Goal: Task Accomplishment & Management: Use online tool/utility

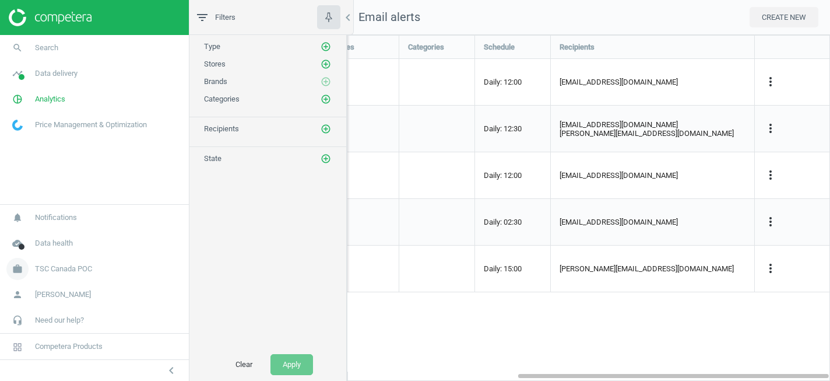
scroll to position [346, 484]
click at [64, 270] on span "TSC Canada POC" at bounding box center [63, 269] width 57 height 10
click at [48, 237] on span "Switch campaign" at bounding box center [39, 234] width 52 height 9
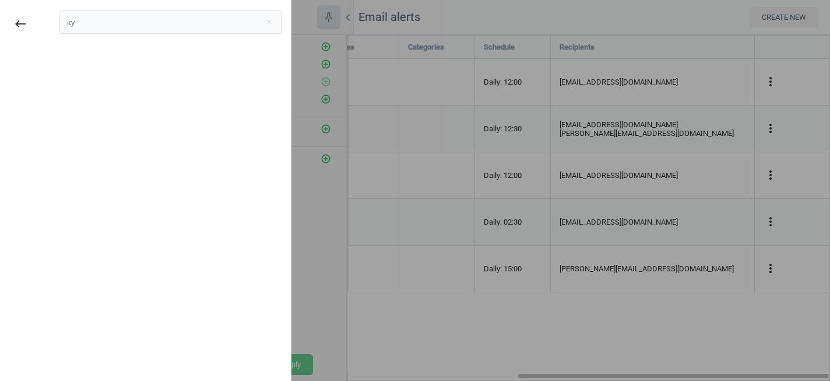
type input "к"
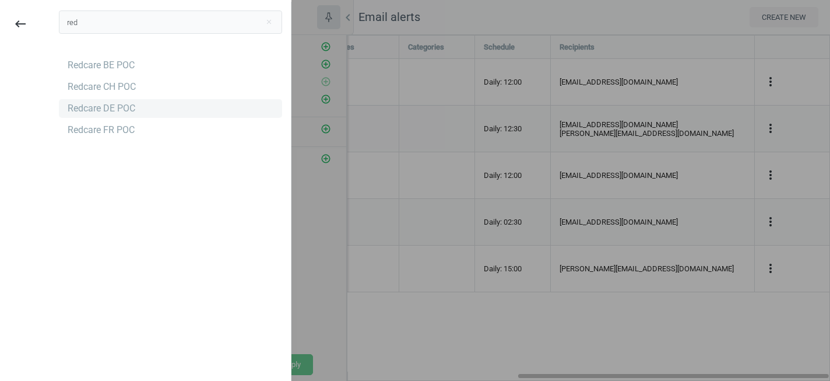
type input "red"
click at [89, 104] on div "Redcare DE POC" at bounding box center [102, 108] width 68 height 13
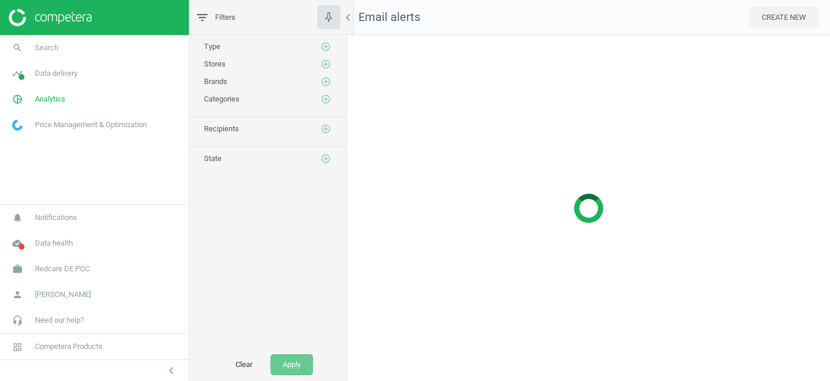
scroll to position [346, 484]
click at [61, 75] on span "Data delivery" at bounding box center [56, 73] width 43 height 10
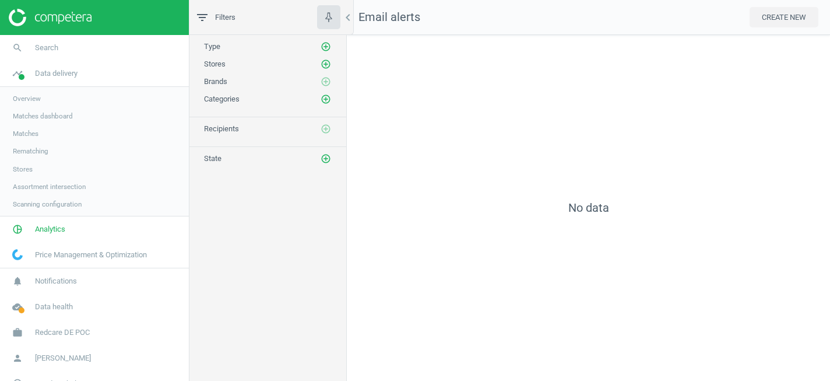
click at [33, 134] on span "Matches" at bounding box center [26, 133] width 26 height 9
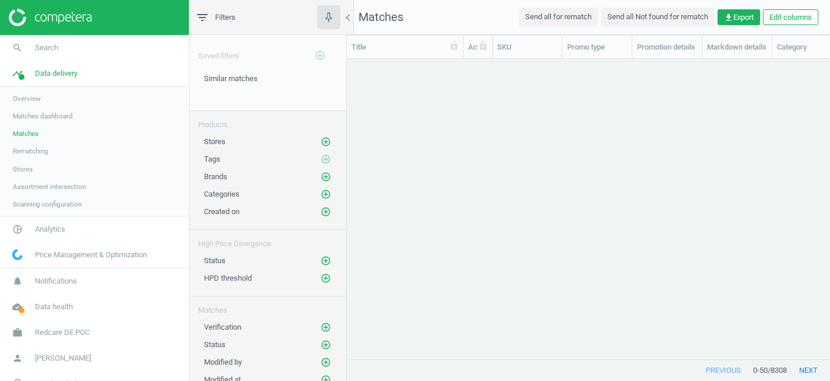
scroll to position [300, 483]
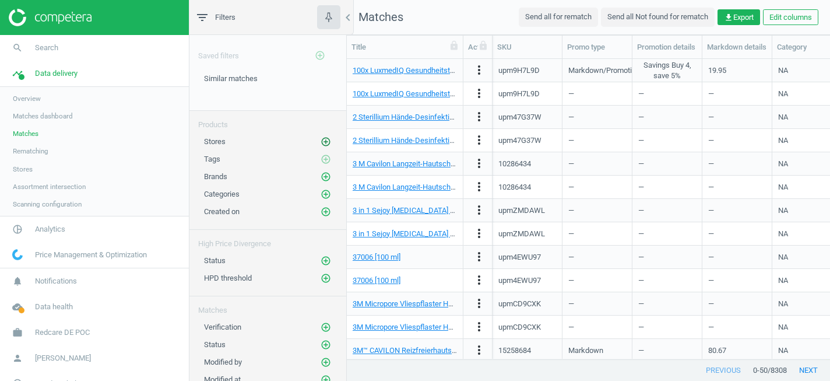
click at [324, 143] on icon "add_circle_outline" at bounding box center [326, 141] width 10 height 10
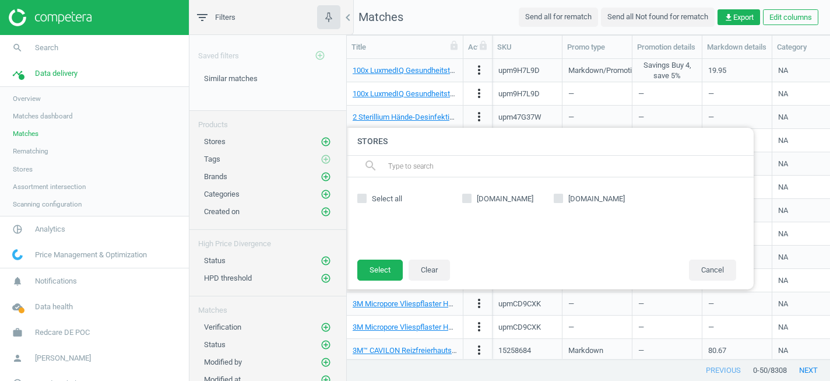
click at [464, 200] on input "[DOMAIN_NAME]" at bounding box center [468, 199] width 8 height 8
checkbox input "true"
click at [381, 273] on button "Select" at bounding box center [379, 269] width 45 height 21
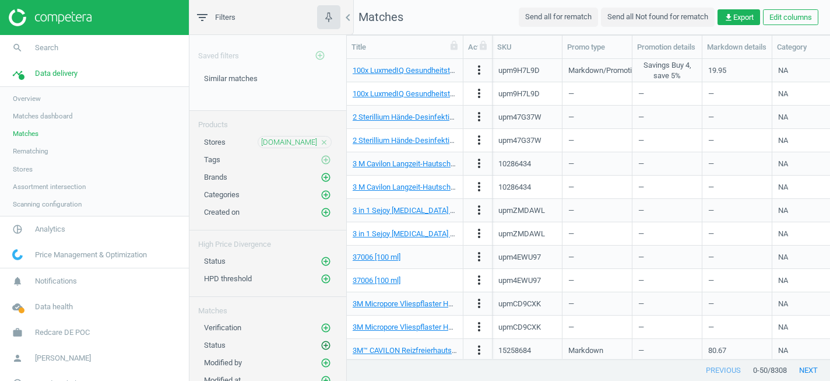
click at [325, 345] on icon "add_circle_outline" at bounding box center [326, 345] width 10 height 10
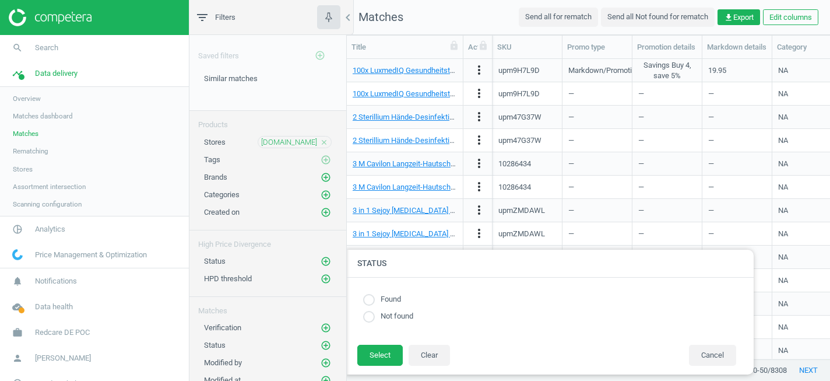
click at [366, 297] on input "radio" at bounding box center [369, 300] width 12 height 12
radio input "true"
click at [376, 354] on button "Select" at bounding box center [379, 355] width 45 height 21
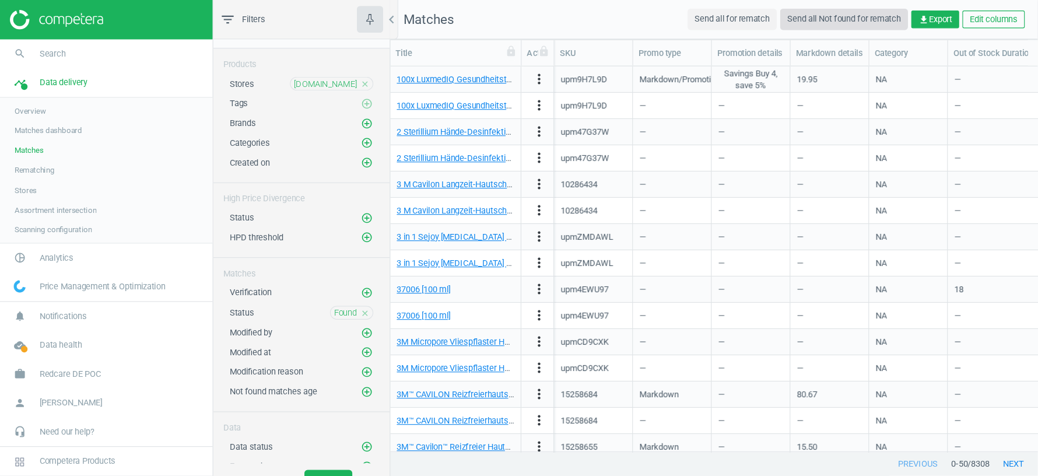
scroll to position [1, 1]
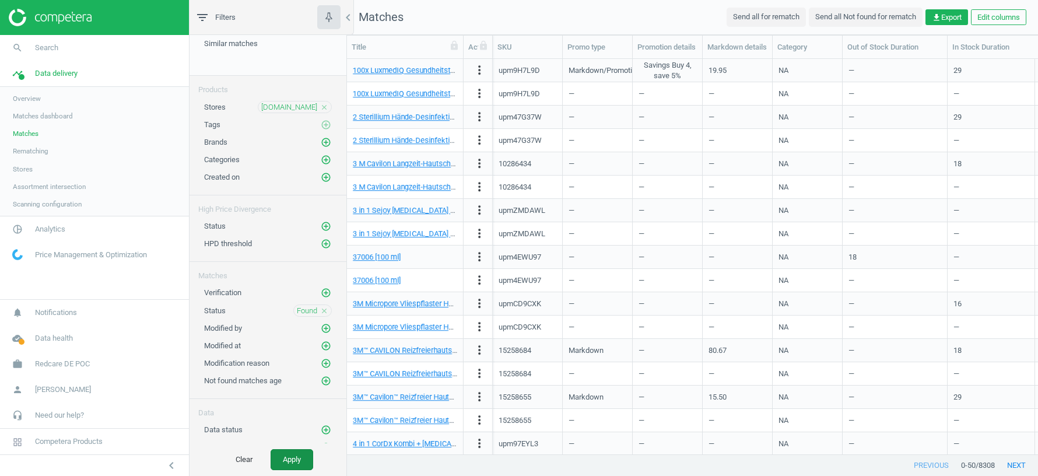
click at [286, 380] on button "Apply" at bounding box center [292, 459] width 43 height 21
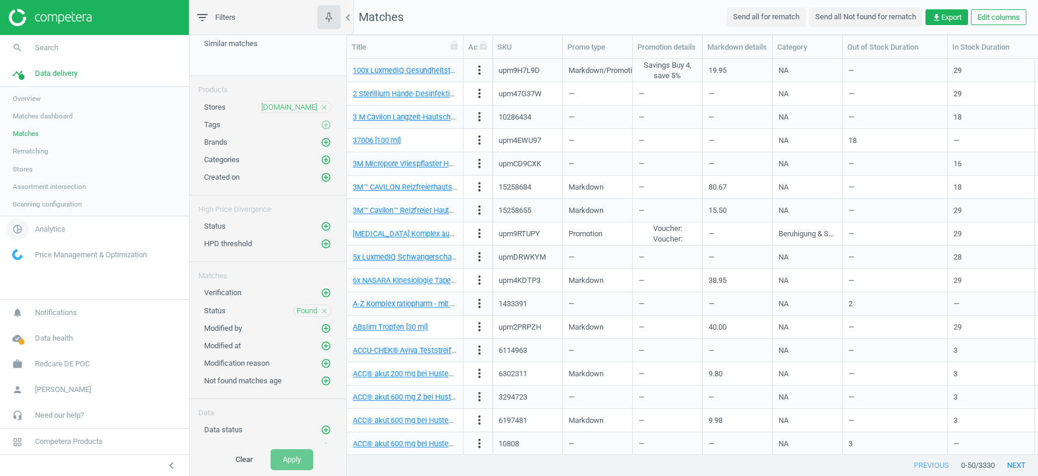
click at [47, 229] on span "Analytics" at bounding box center [50, 229] width 30 height 10
click at [292, 105] on span "[DOMAIN_NAME]" at bounding box center [289, 107] width 56 height 10
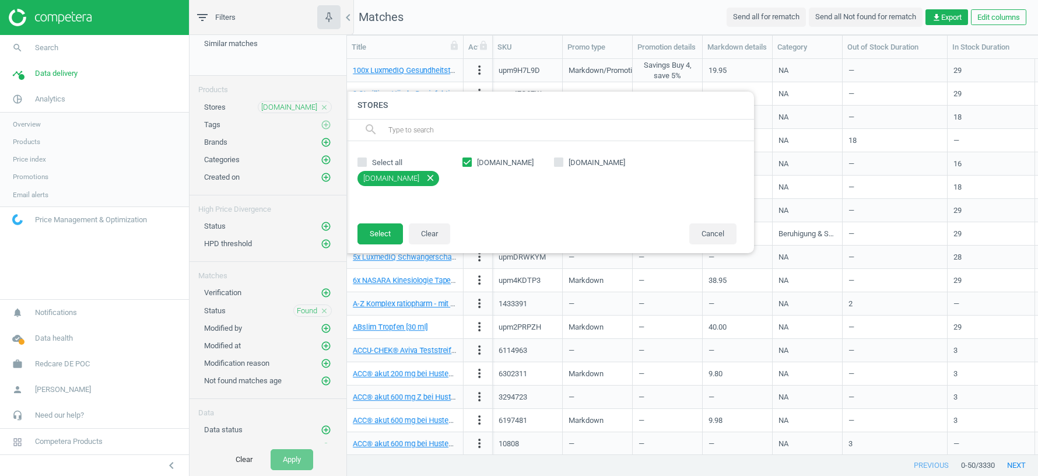
click at [468, 162] on input "[DOMAIN_NAME]" at bounding box center [468, 162] width 8 height 8
checkbox input "false"
click at [556, 160] on input "[DOMAIN_NAME]" at bounding box center [559, 162] width 8 height 8
checkbox input "true"
click at [389, 231] on button "Select" at bounding box center [379, 233] width 45 height 21
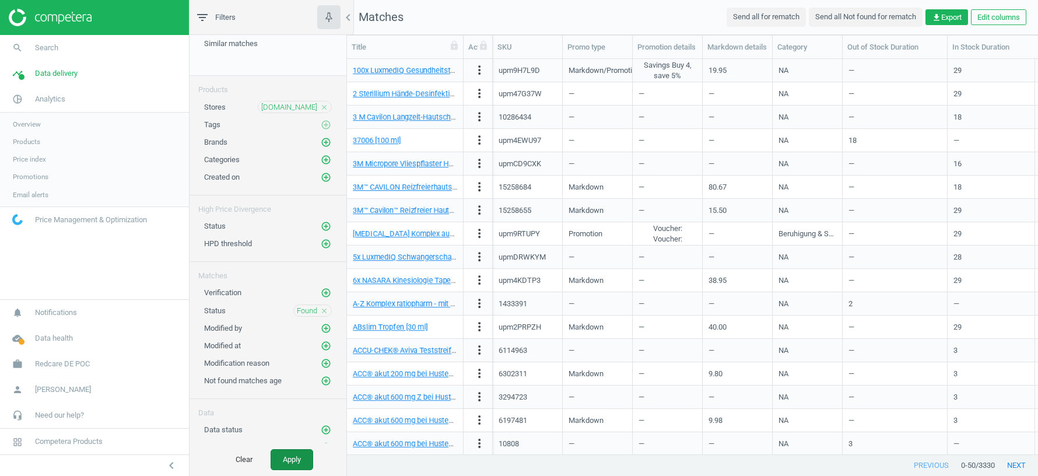
click at [288, 380] on button "Apply" at bounding box center [292, 459] width 43 height 21
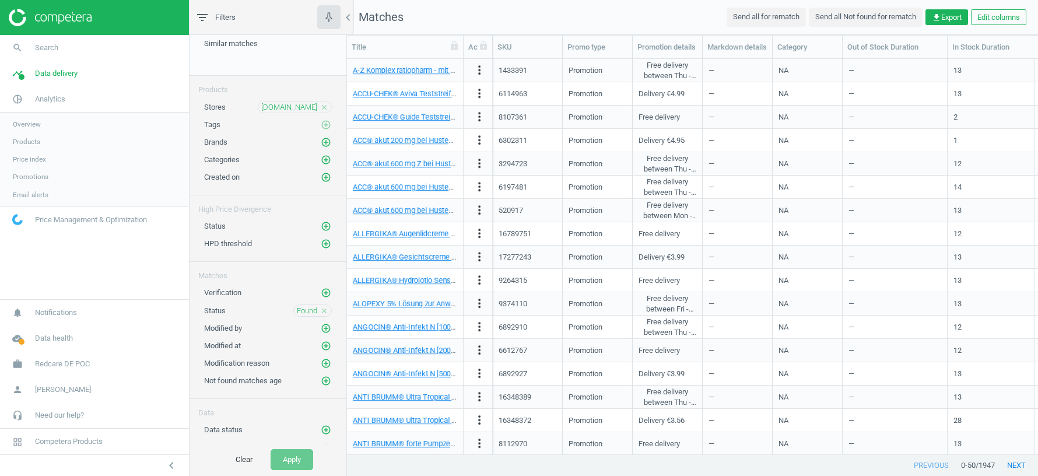
click at [329, 106] on div "google.de close" at bounding box center [295, 107] width 74 height 12
click at [324, 104] on icon "close" at bounding box center [324, 107] width 8 height 8
click at [328, 105] on icon "add_circle_outline" at bounding box center [326, 106] width 10 height 10
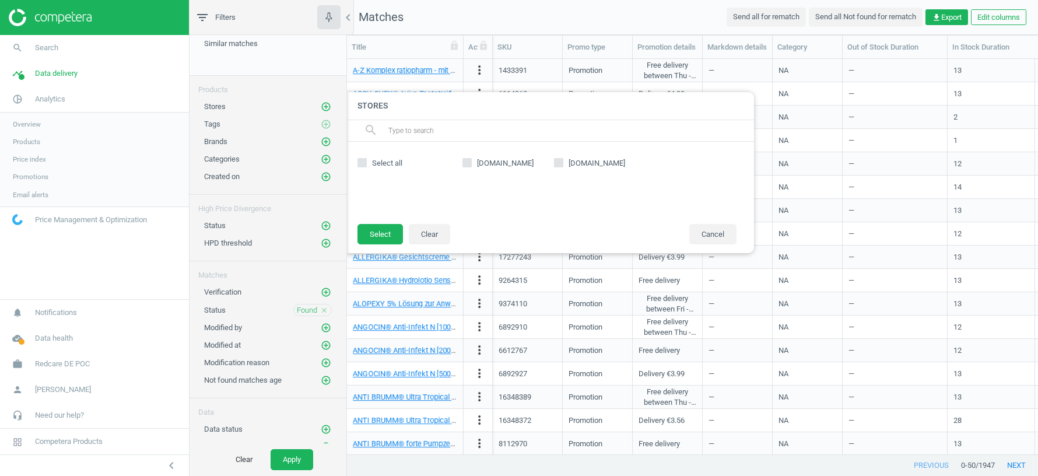
click at [461, 159] on div "amazon.de google.de" at bounding box center [600, 182] width 286 height 58
click at [467, 160] on input "amazon.de" at bounding box center [468, 163] width 8 height 8
checkbox input "true"
click at [385, 236] on button "Select" at bounding box center [379, 234] width 45 height 21
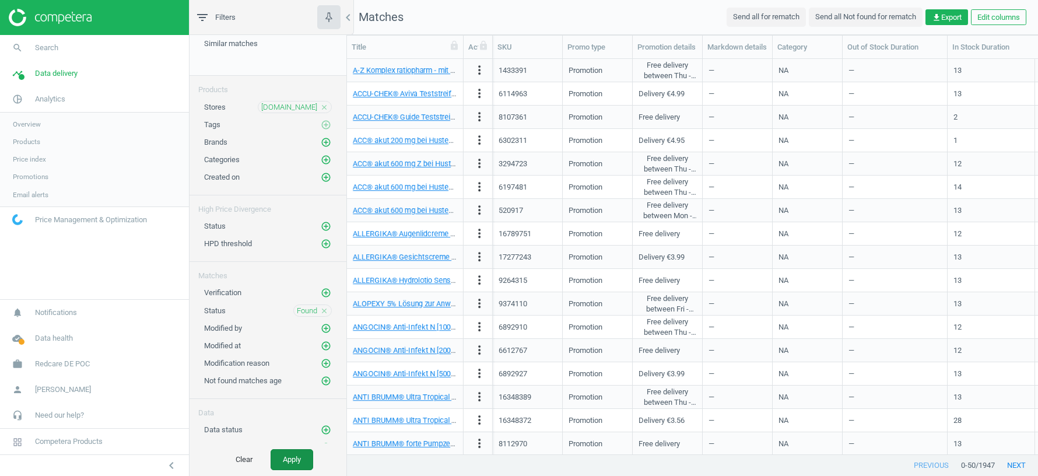
click at [287, 380] on button "Apply" at bounding box center [292, 459] width 43 height 21
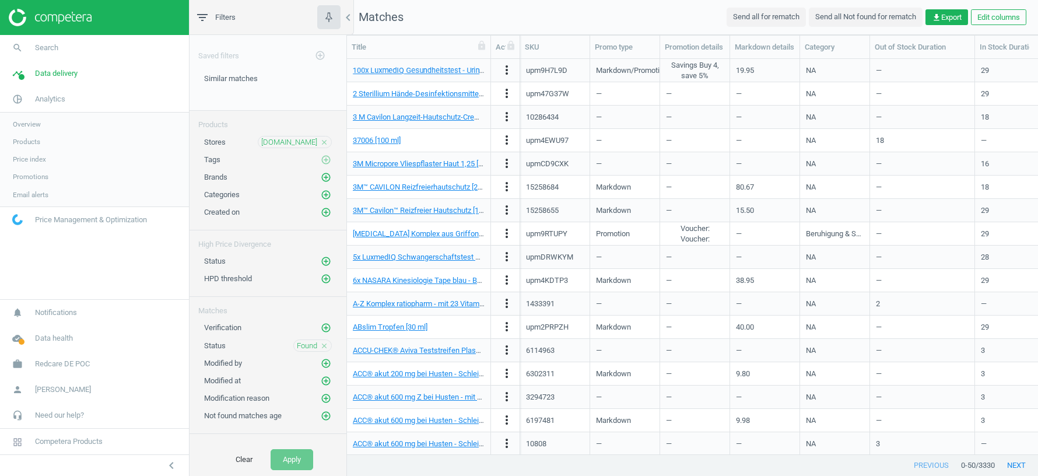
drag, startPoint x: 463, startPoint y: 50, endPoint x: 525, endPoint y: 50, distance: 62.4
click at [496, 50] on div at bounding box center [491, 47] width 12 height 23
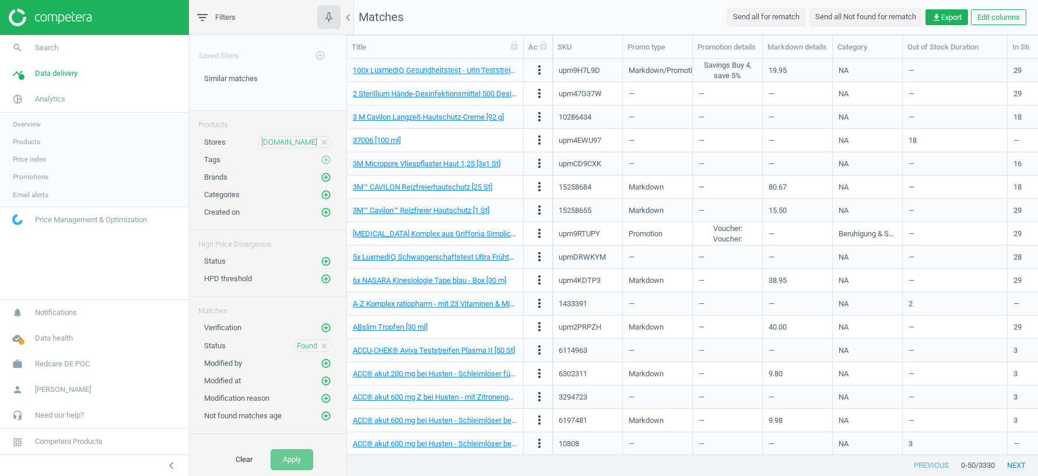
drag, startPoint x: 525, startPoint y: 50, endPoint x: 487, endPoint y: 50, distance: 38.5
click at [517, 50] on div at bounding box center [523, 47] width 12 height 23
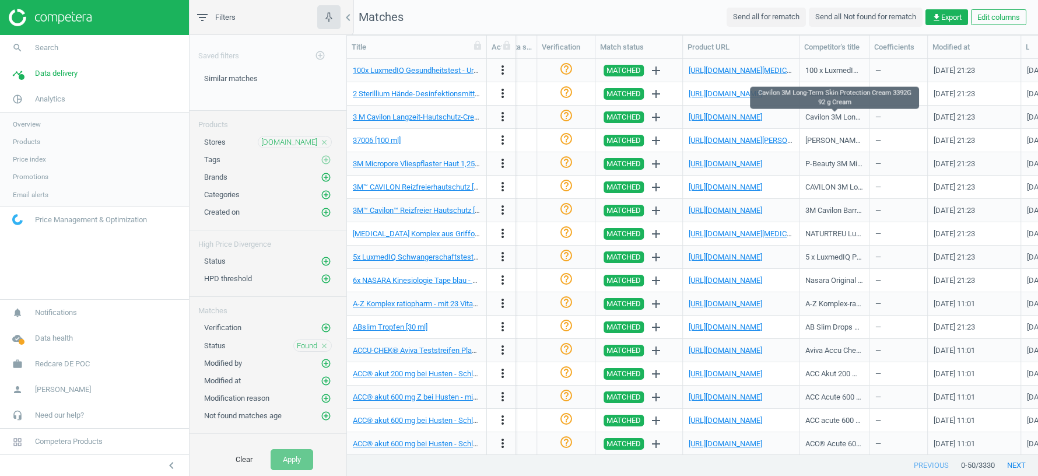
scroll to position [0, 1423]
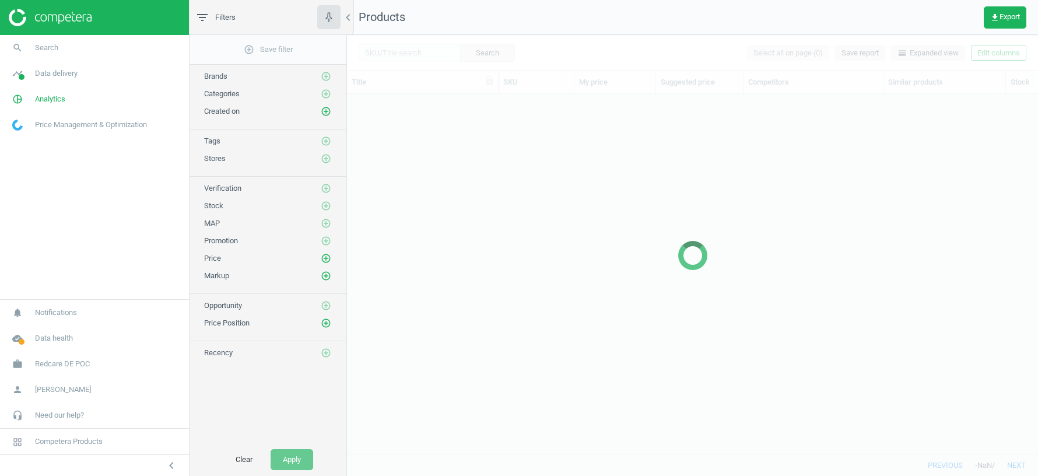
scroll to position [360, 691]
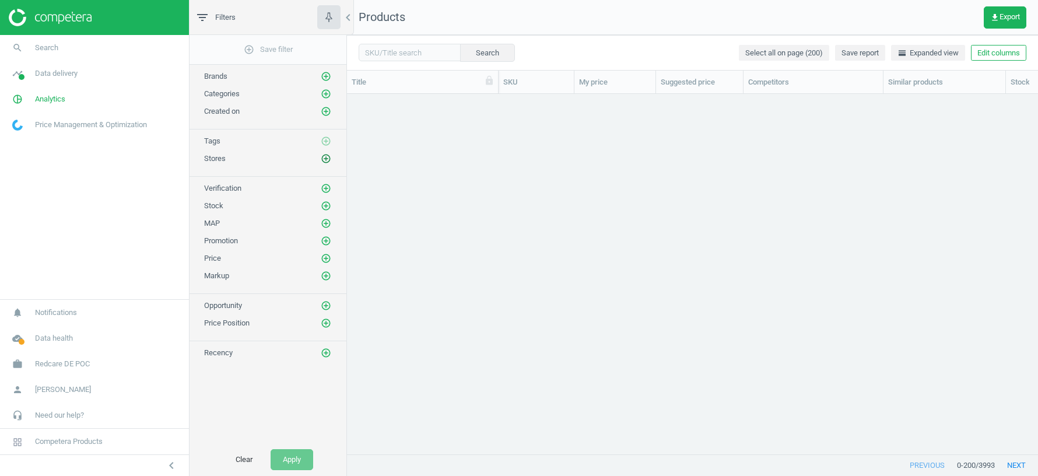
click at [325, 155] on icon "add_circle_outline" at bounding box center [326, 158] width 10 height 10
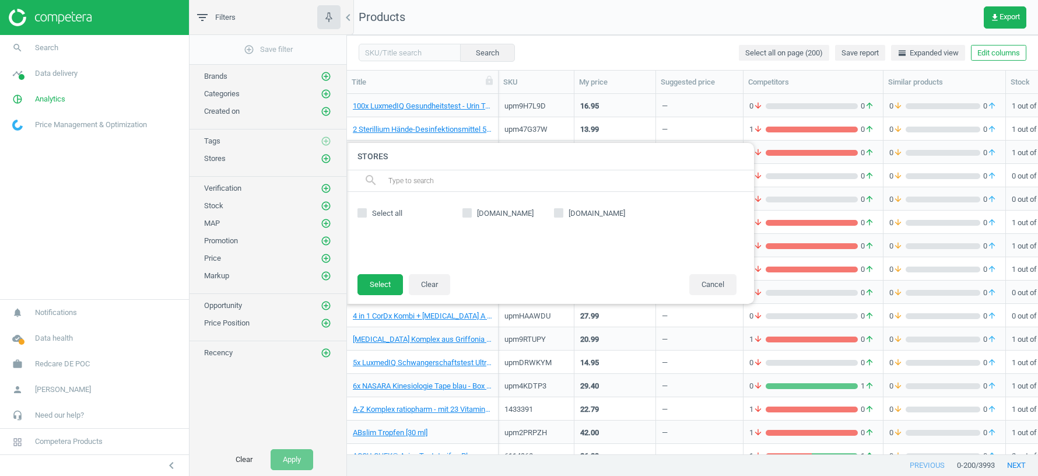
click at [468, 210] on input "[DOMAIN_NAME]" at bounding box center [468, 213] width 8 height 8
checkbox input "true"
click at [382, 286] on button "Select" at bounding box center [379, 284] width 45 height 21
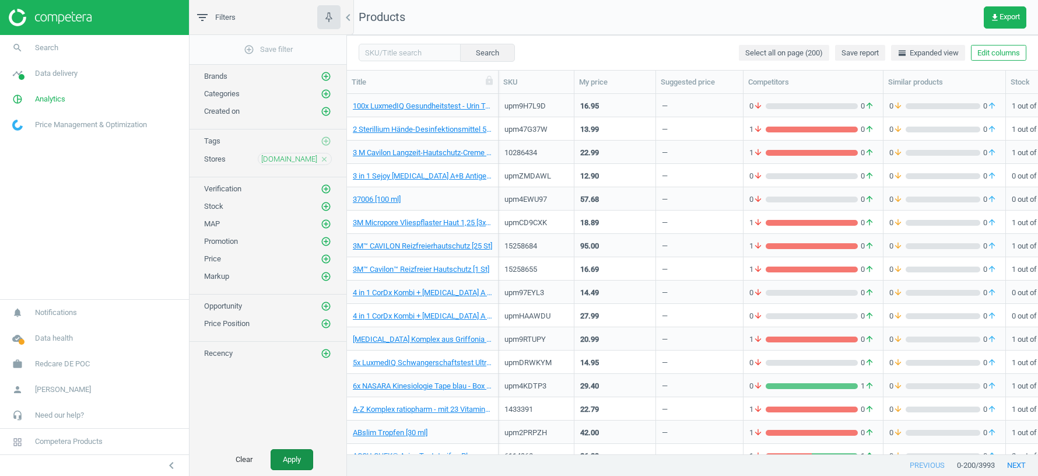
click at [298, 457] on button "Apply" at bounding box center [292, 459] width 43 height 21
click at [295, 159] on span "[DOMAIN_NAME]" at bounding box center [289, 159] width 56 height 10
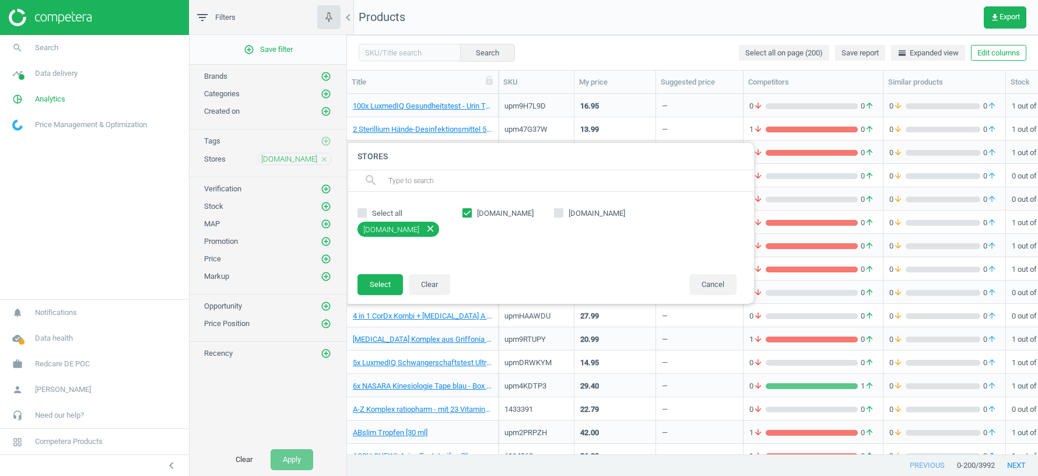
click at [464, 213] on input "[DOMAIN_NAME]" at bounding box center [468, 213] width 8 height 8
checkbox input "false"
click at [557, 214] on input "[DOMAIN_NAME]" at bounding box center [559, 213] width 8 height 8
checkbox input "true"
click at [387, 283] on button "Select" at bounding box center [379, 284] width 45 height 21
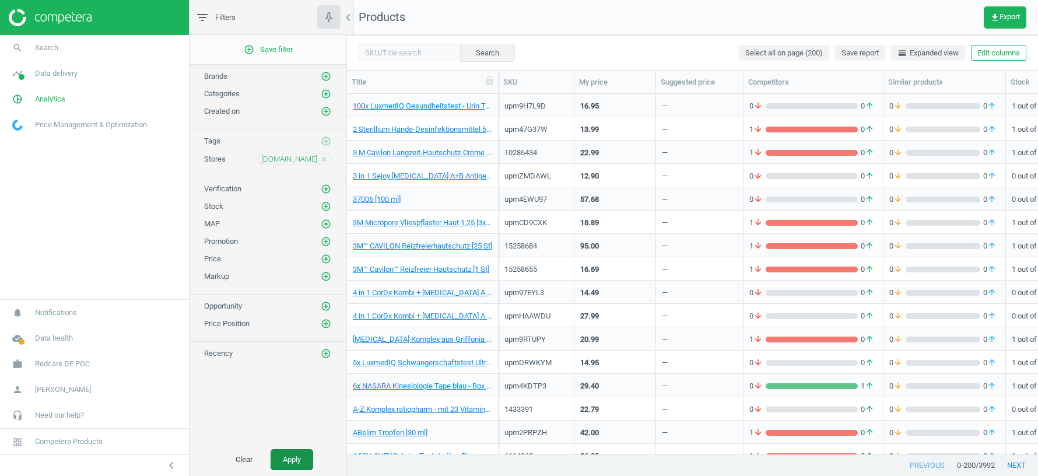
click at [290, 459] on button "Apply" at bounding box center [292, 459] width 43 height 21
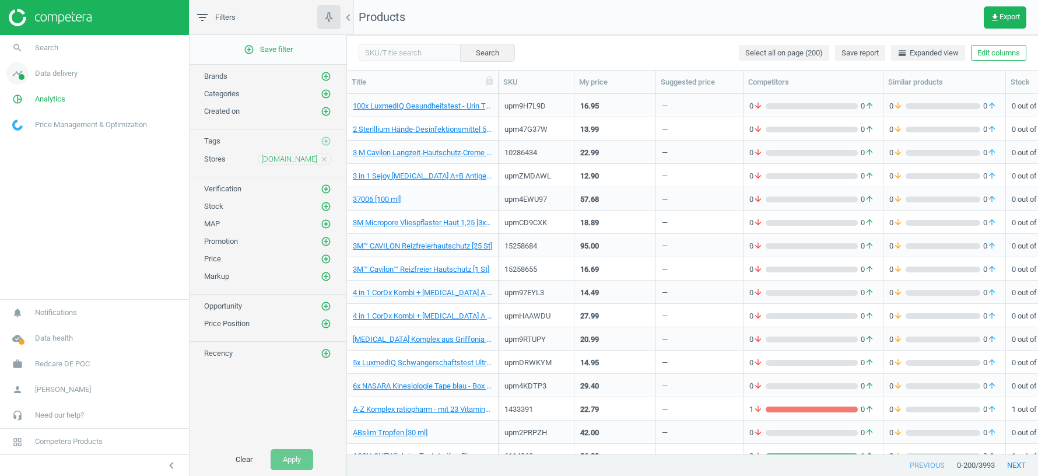
click at [78, 70] on span "Data delivery" at bounding box center [56, 73] width 43 height 10
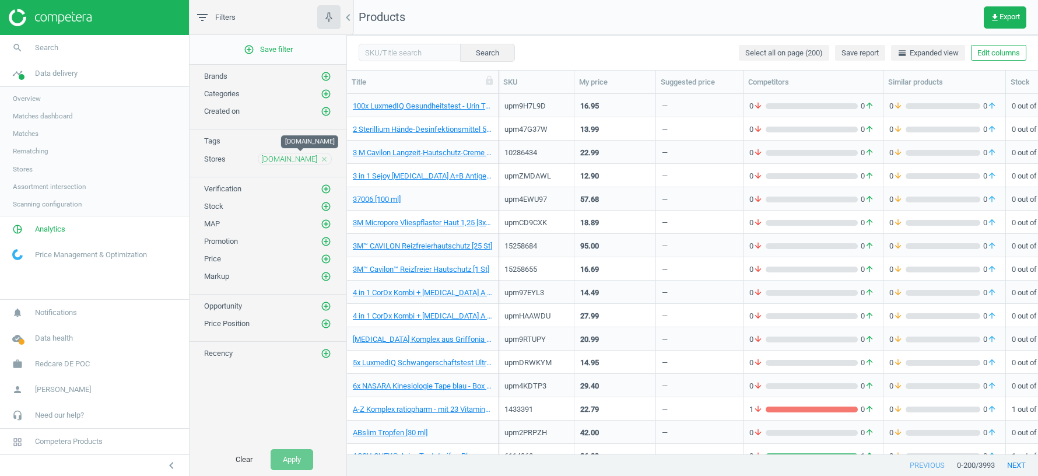
click at [291, 156] on span "google.de" at bounding box center [289, 159] width 56 height 10
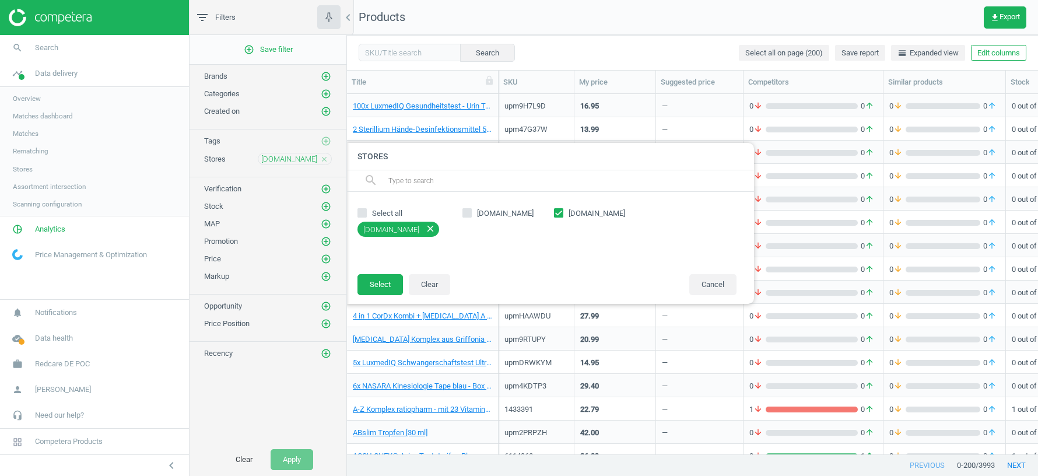
click at [590, 26] on div at bounding box center [866, 238] width 1038 height 476
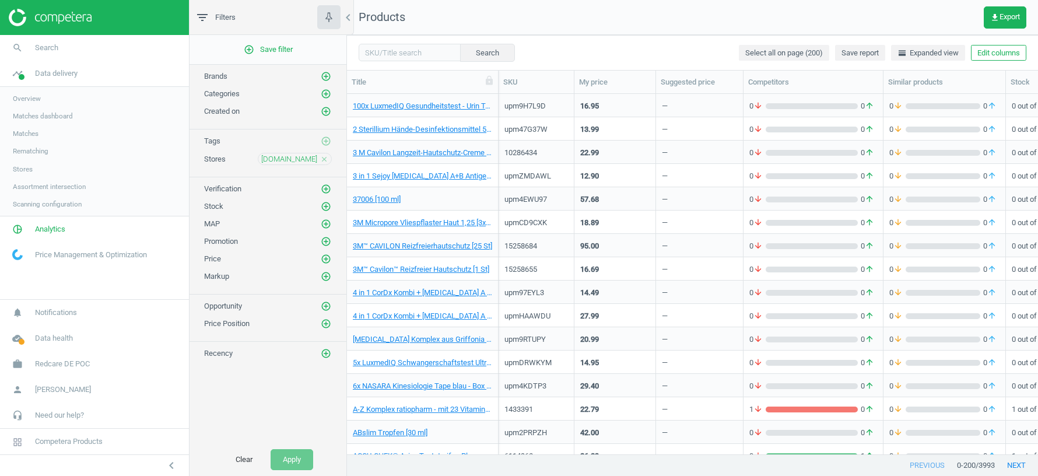
click at [274, 381] on div "add_circle_outline Save filter Brands add_circle_outline Categories add_circle_…" at bounding box center [267, 239] width 157 height 408
click at [325, 185] on icon "add_circle_outline" at bounding box center [326, 189] width 10 height 10
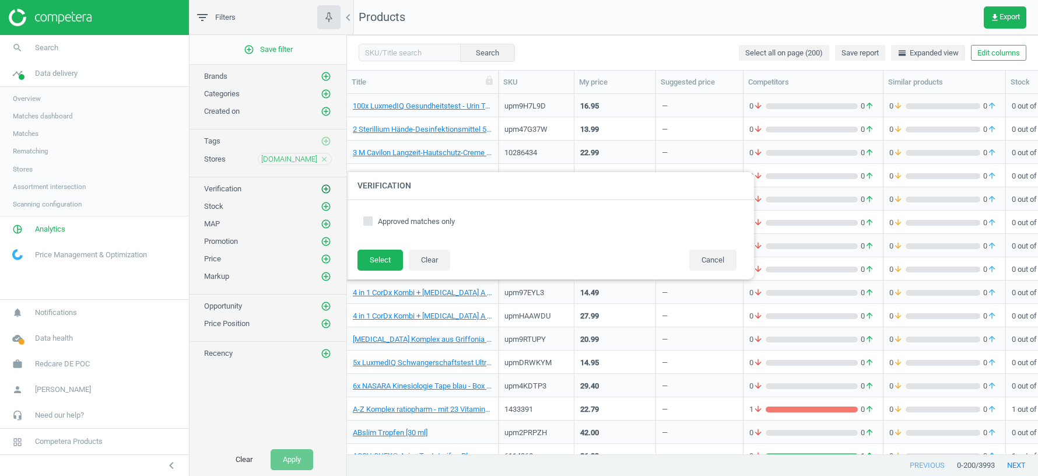
click at [325, 185] on icon "add_circle_outline" at bounding box center [326, 189] width 10 height 10
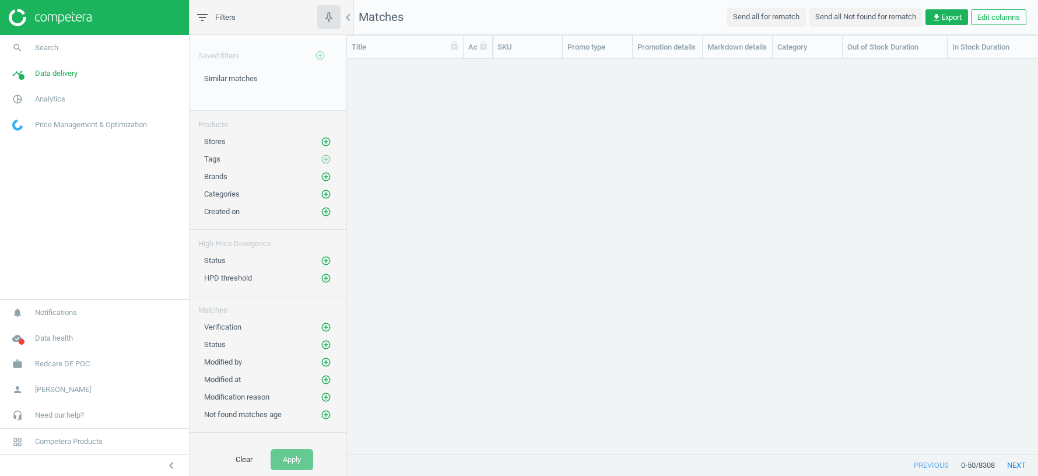
scroll to position [395, 691]
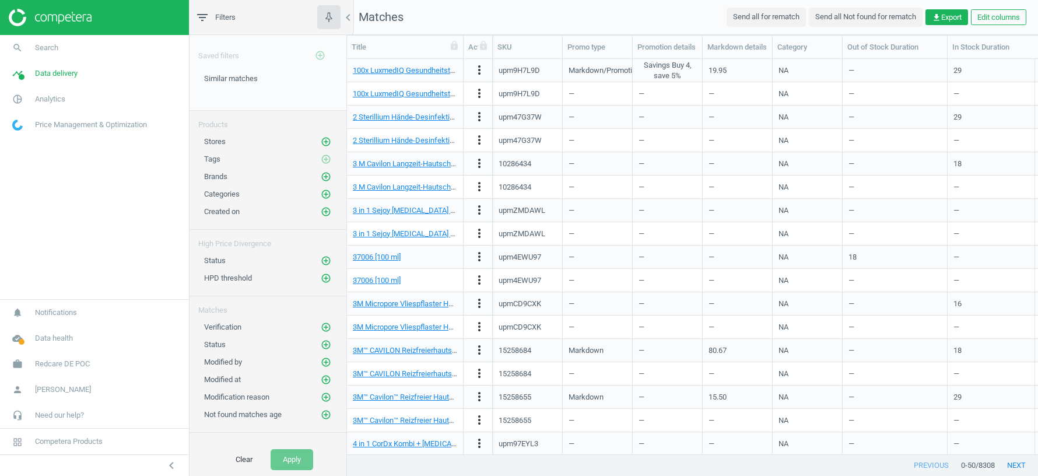
click at [393, 48] on div "Title" at bounding box center [405, 47] width 107 height 10
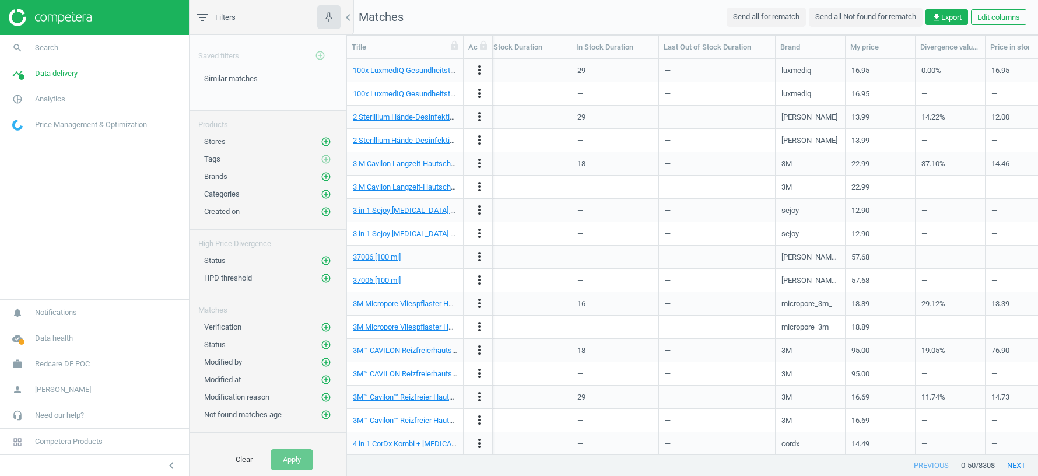
scroll to position [0, 0]
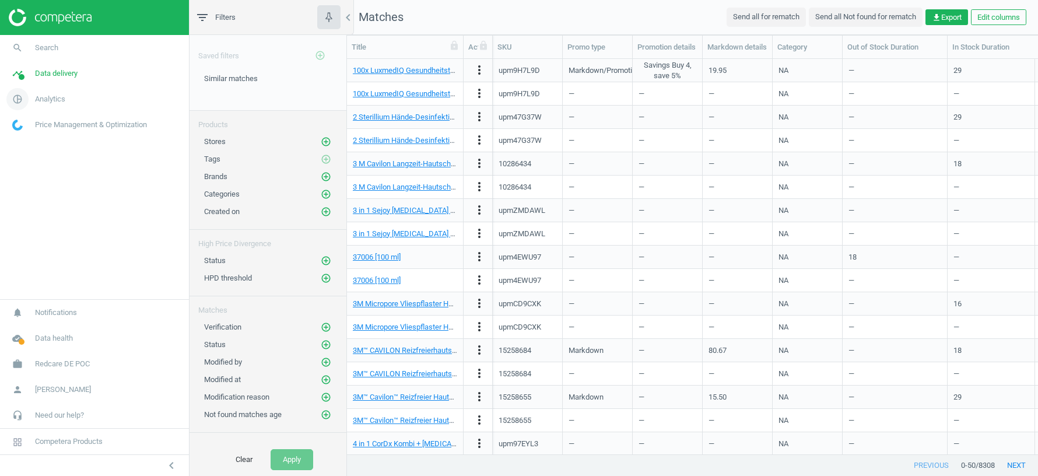
click at [56, 99] on span "Analytics" at bounding box center [50, 99] width 30 height 10
click at [29, 148] on link "Products" at bounding box center [94, 141] width 189 height 17
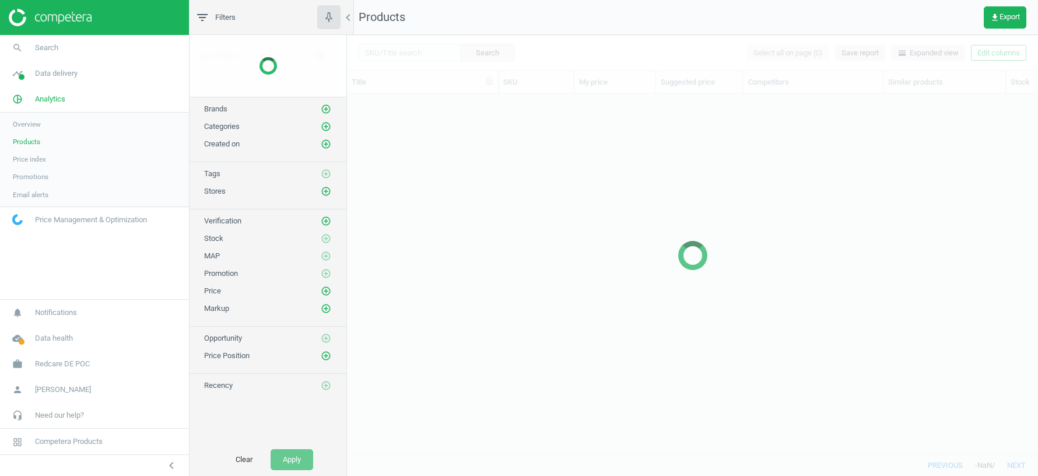
scroll to position [360, 691]
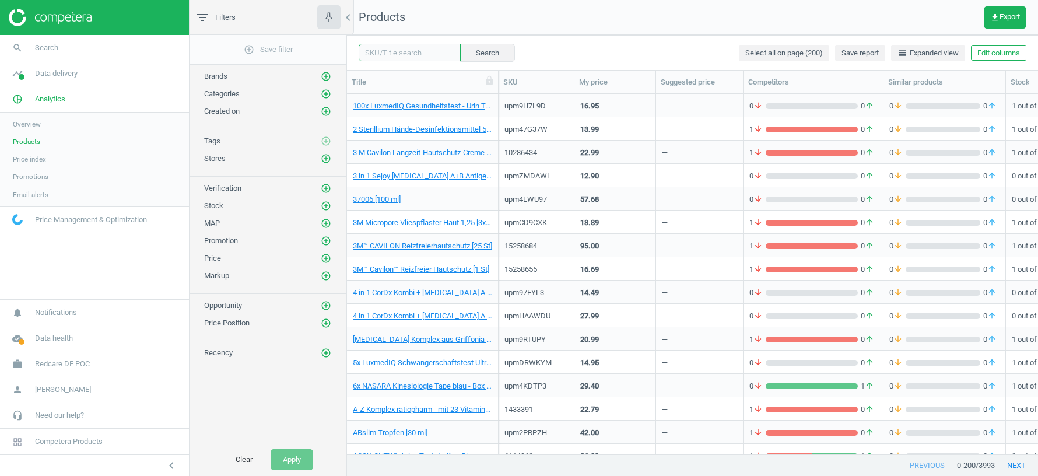
click at [384, 57] on input "text" at bounding box center [410, 52] width 102 height 17
paste input "4400162"
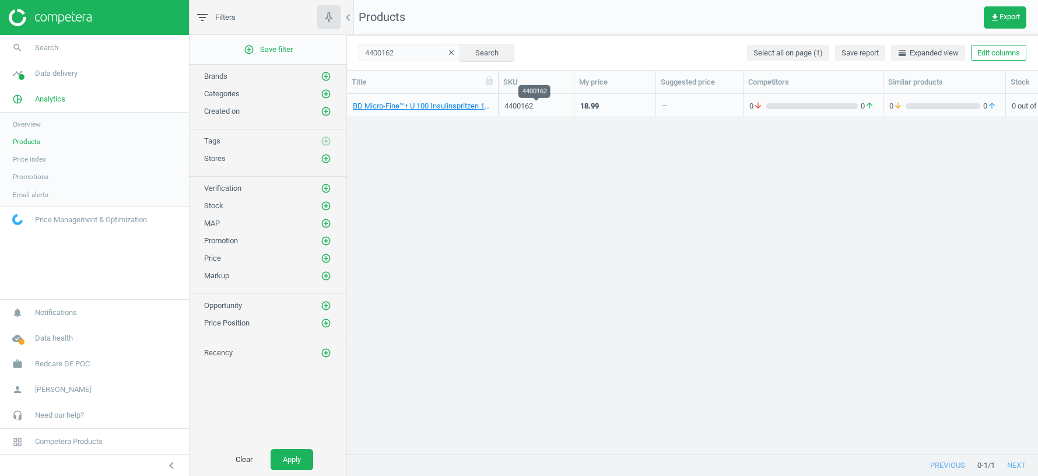
click at [553, 104] on div "4400162" at bounding box center [536, 106] width 64 height 10
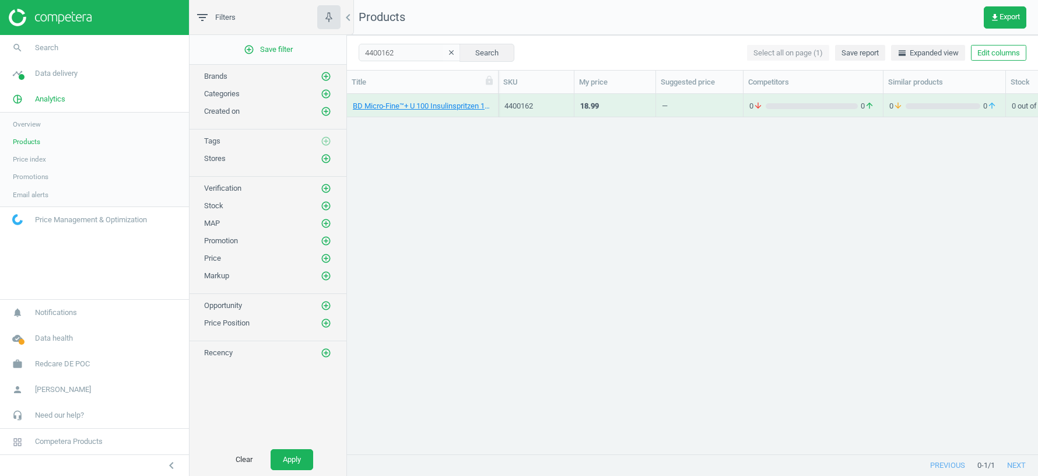
click at [553, 104] on div "4400162" at bounding box center [536, 106] width 64 height 10
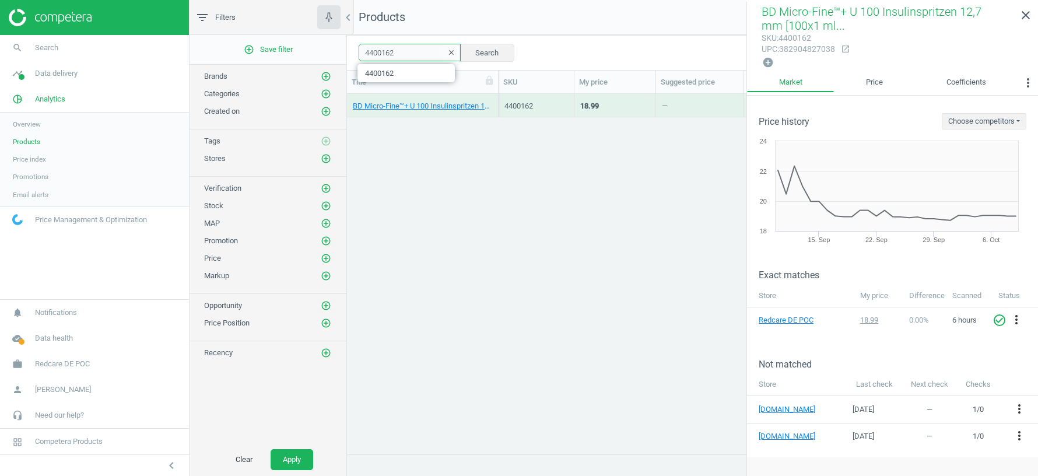
click at [385, 50] on input "4400162" at bounding box center [410, 52] width 102 height 17
paste input "3535701"
type input "3535701"
click at [1029, 13] on icon "close" at bounding box center [1026, 15] width 14 height 14
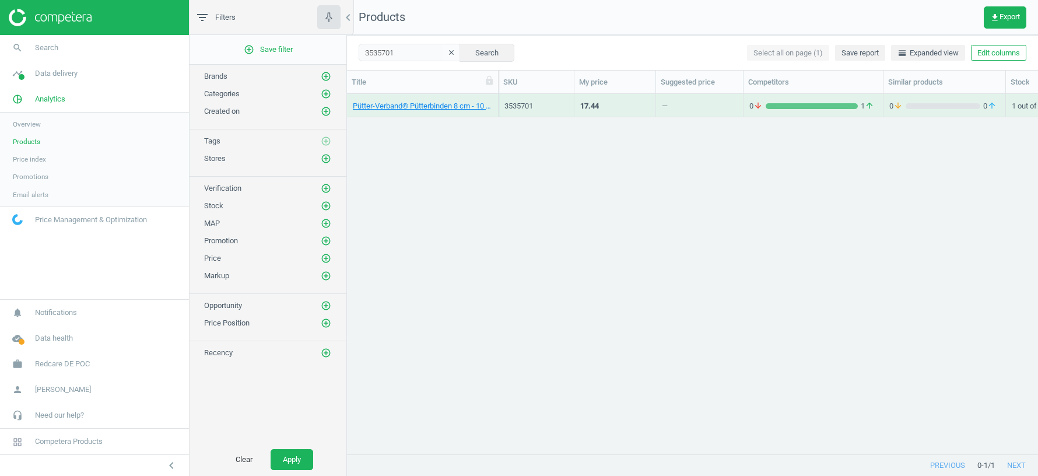
click at [605, 103] on div "17.44" at bounding box center [614, 105] width 69 height 20
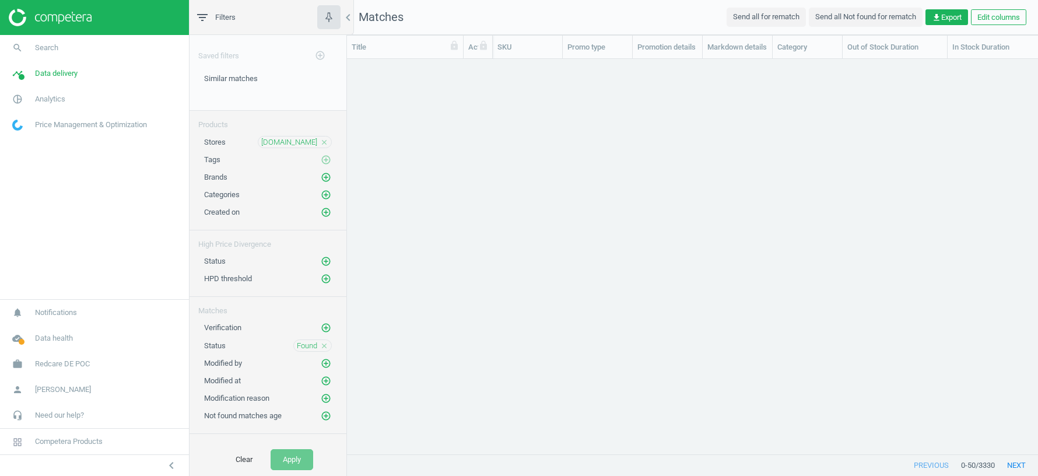
scroll to position [395, 691]
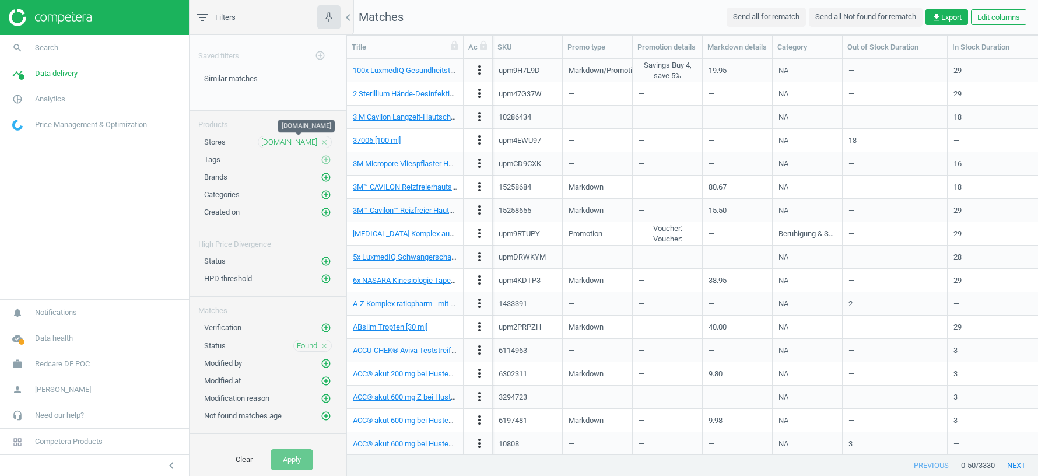
click at [301, 141] on span "[DOMAIN_NAME]" at bounding box center [289, 142] width 56 height 10
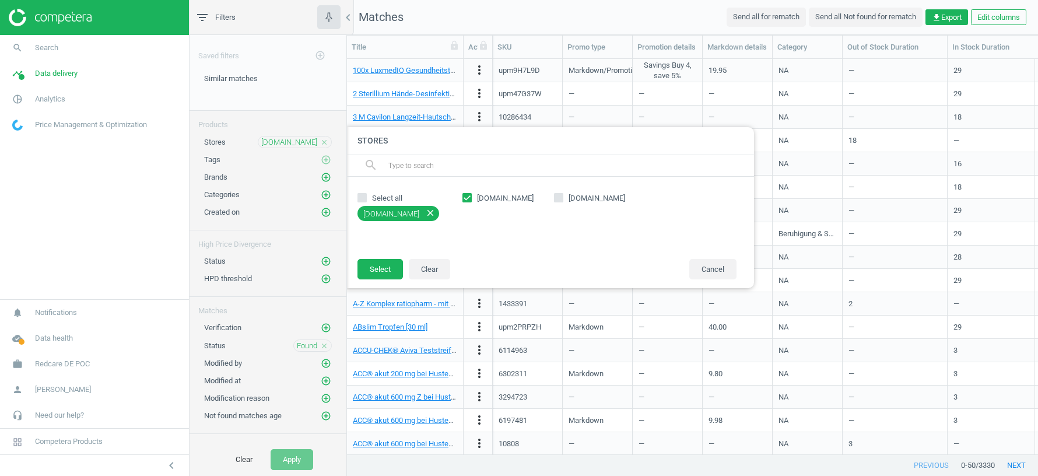
click at [462, 197] on div "[DOMAIN_NAME] [DOMAIN_NAME]" at bounding box center [600, 217] width 286 height 58
click at [558, 199] on input "[DOMAIN_NAME]" at bounding box center [559, 198] width 8 height 8
checkbox input "true"
click at [377, 273] on button "Select" at bounding box center [379, 269] width 45 height 21
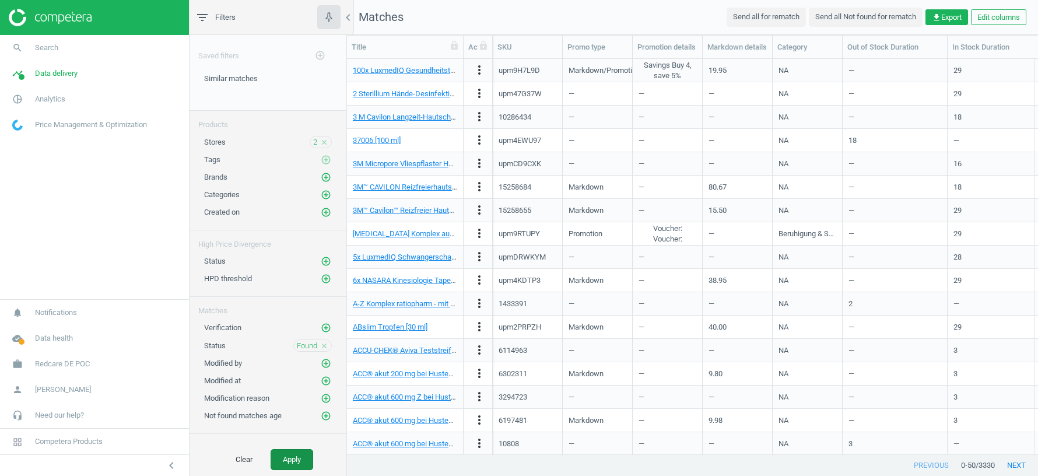
click at [290, 458] on button "Apply" at bounding box center [292, 459] width 43 height 21
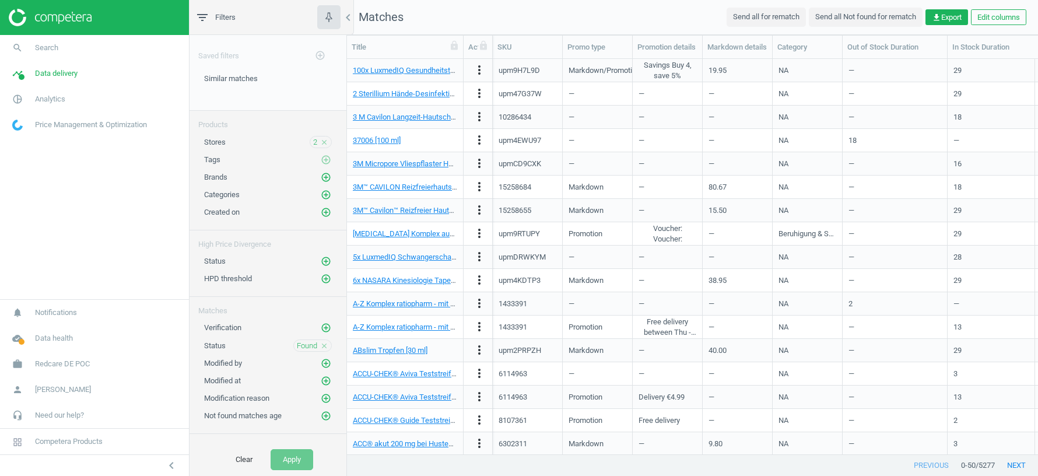
click at [318, 140] on div "2 close" at bounding box center [321, 142] width 22 height 12
click at [311, 140] on div "2 close" at bounding box center [321, 142] width 22 height 12
click at [322, 141] on icon "close" at bounding box center [324, 142] width 8 height 8
click at [324, 141] on icon "add_circle_outline" at bounding box center [326, 141] width 10 height 10
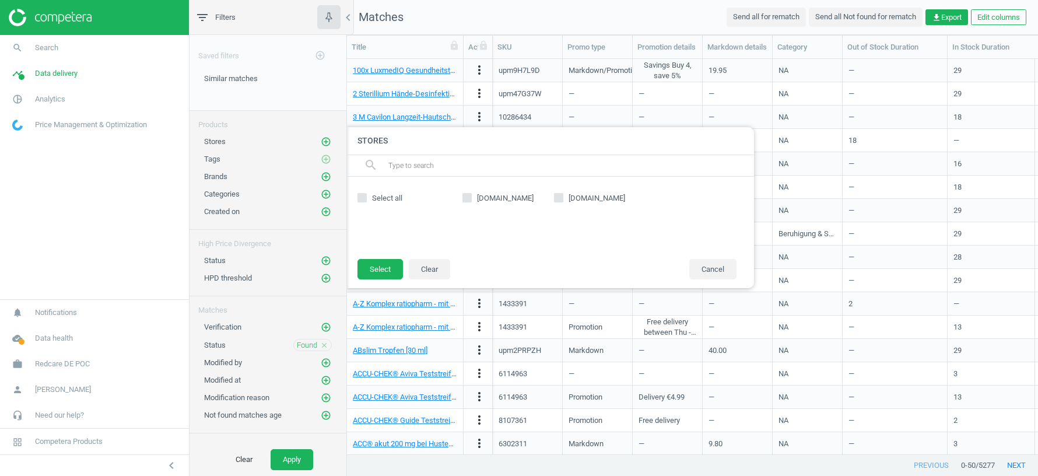
click at [560, 194] on input "[DOMAIN_NAME]" at bounding box center [559, 198] width 8 height 8
click at [425, 212] on icon "close" at bounding box center [430, 213] width 10 height 10
checkbox input "false"
click at [464, 198] on input "[DOMAIN_NAME]" at bounding box center [468, 198] width 8 height 8
checkbox input "true"
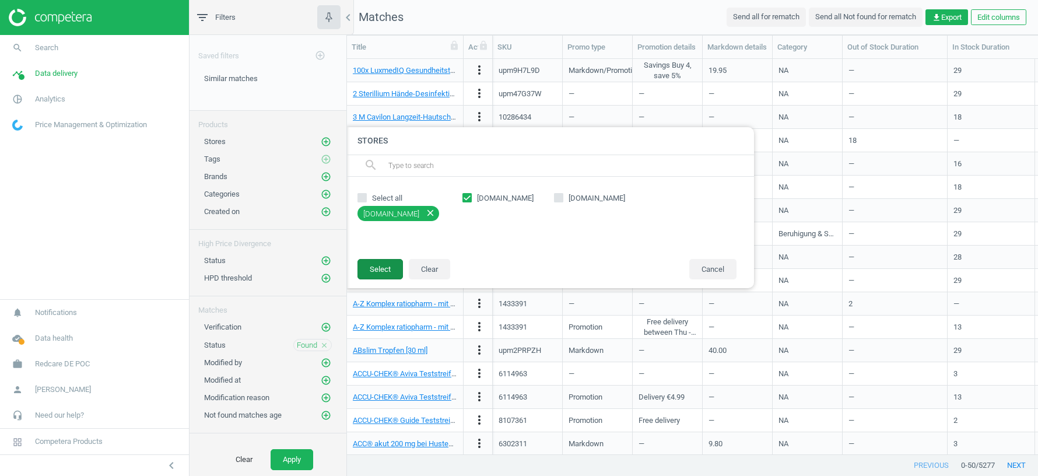
click at [379, 269] on button "Select" at bounding box center [379, 269] width 45 height 21
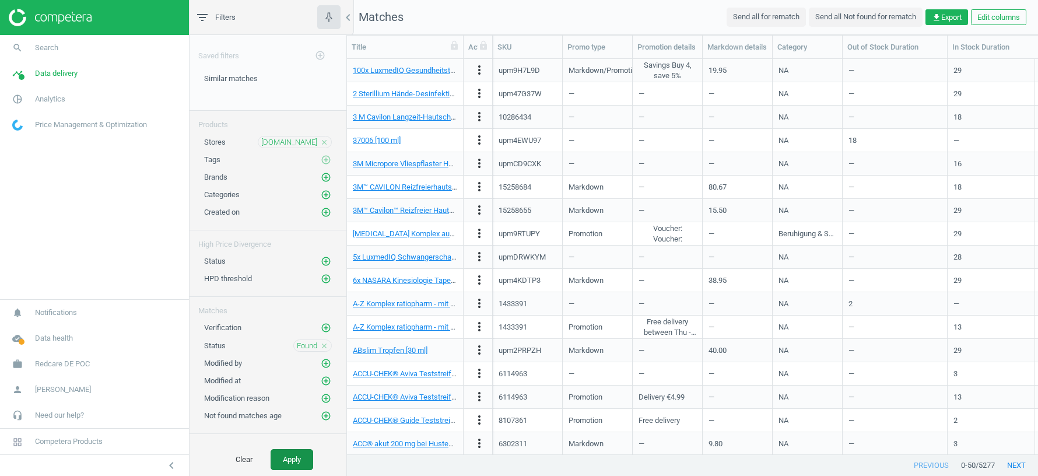
click at [289, 461] on button "Apply" at bounding box center [292, 459] width 43 height 21
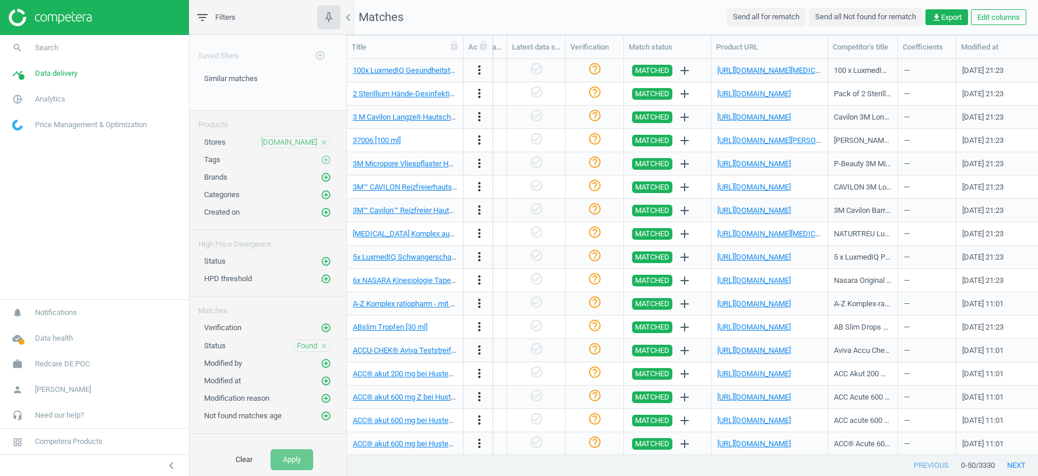
scroll to position [0, 1400]
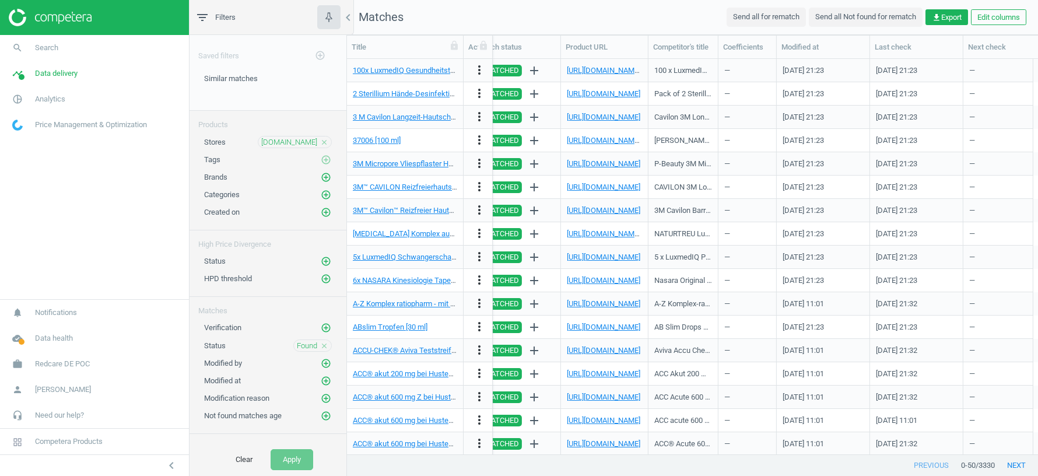
drag, startPoint x: 649, startPoint y: 58, endPoint x: 642, endPoint y: 85, distance: 27.7
click at [642, 85] on div "Title Actions SKU Promo type Promotion details Markdown details Category Out of…" at bounding box center [692, 245] width 691 height 419
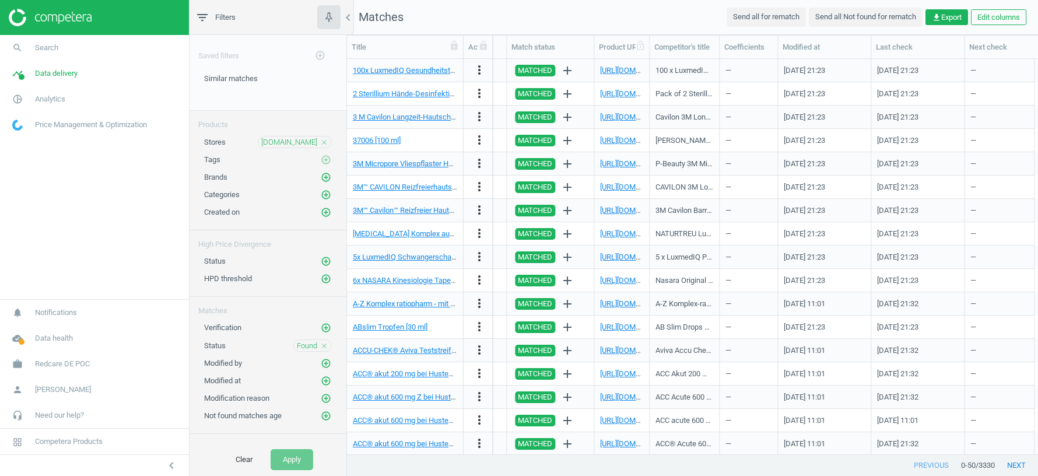
drag, startPoint x: 649, startPoint y: 49, endPoint x: 707, endPoint y: 49, distance: 57.7
click at [655, 49] on div at bounding box center [649, 47] width 12 height 23
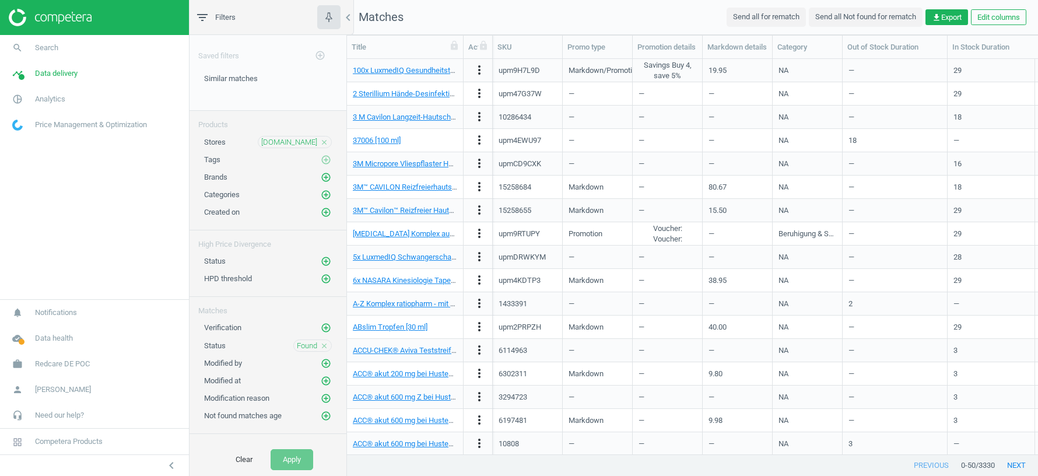
scroll to position [0, 0]
click at [1004, 18] on button "Edit columns" at bounding box center [998, 17] width 55 height 16
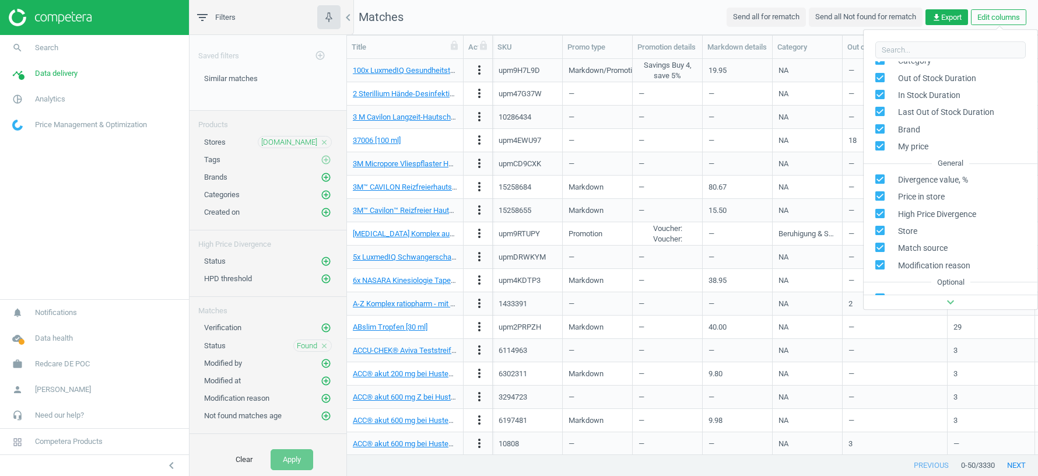
scroll to position [155, 0]
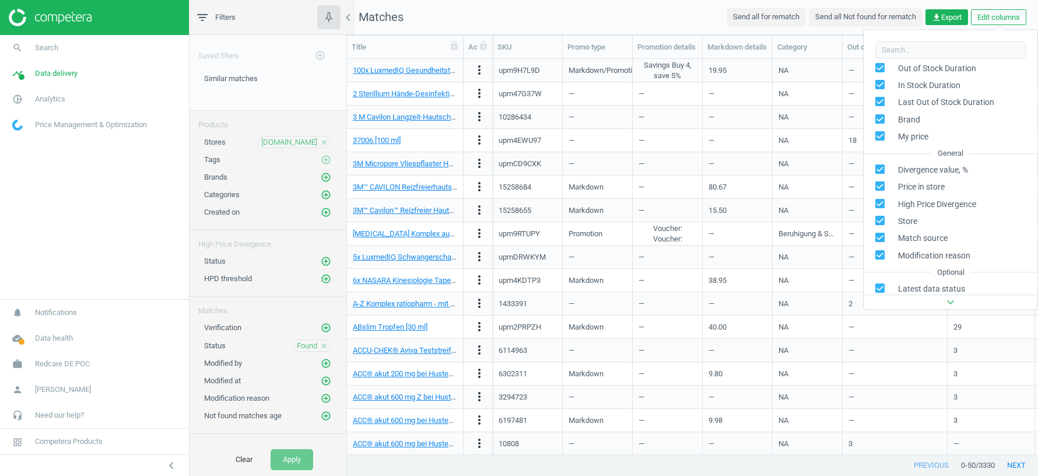
click at [670, 14] on nav "Matches Send all for rematch Send all Not found for rematch get_app Export Edit…" at bounding box center [692, 17] width 691 height 35
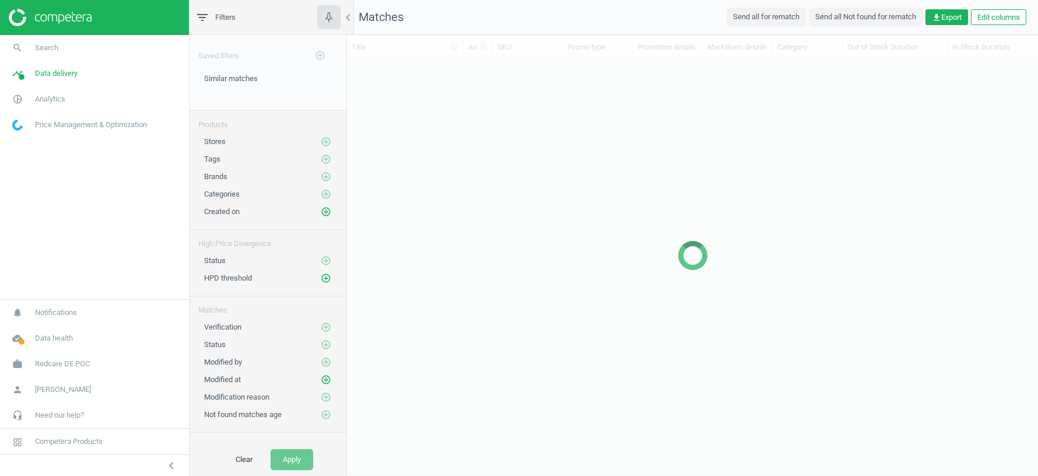
scroll to position [395, 691]
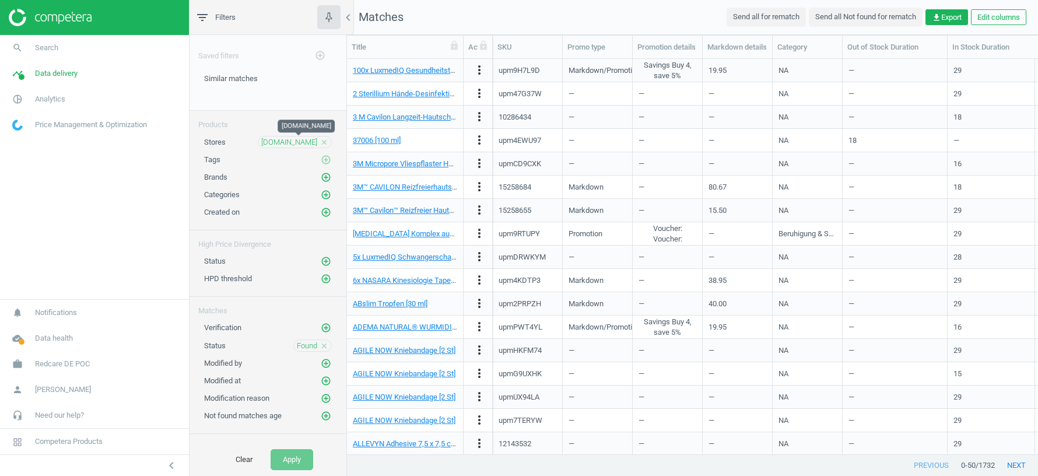
click at [293, 142] on span "[DOMAIN_NAME]" at bounding box center [289, 142] width 56 height 10
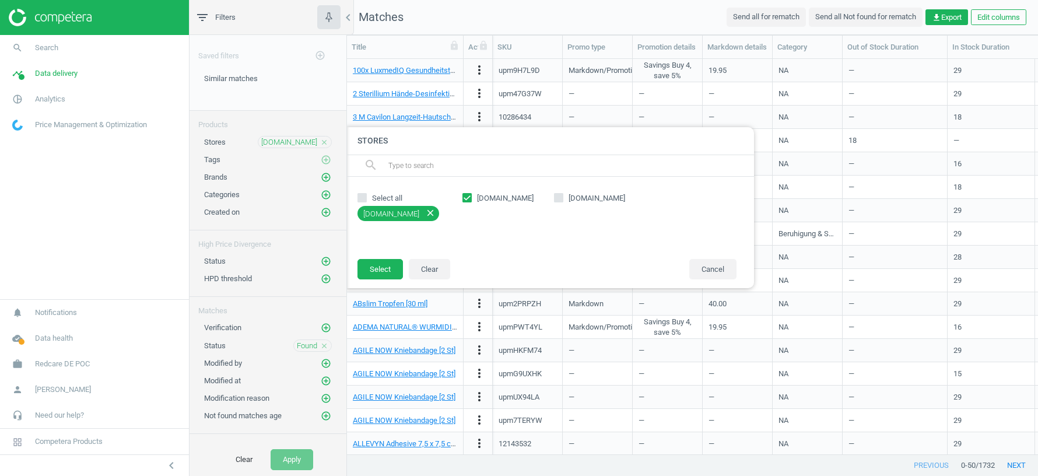
click at [466, 201] on icon at bounding box center [466, 197] width 9 height 9
click at [466, 201] on input "[DOMAIN_NAME]" at bounding box center [468, 198] width 8 height 8
checkbox input "false"
click at [561, 196] on input "[DOMAIN_NAME]" at bounding box center [559, 198] width 8 height 8
checkbox input "true"
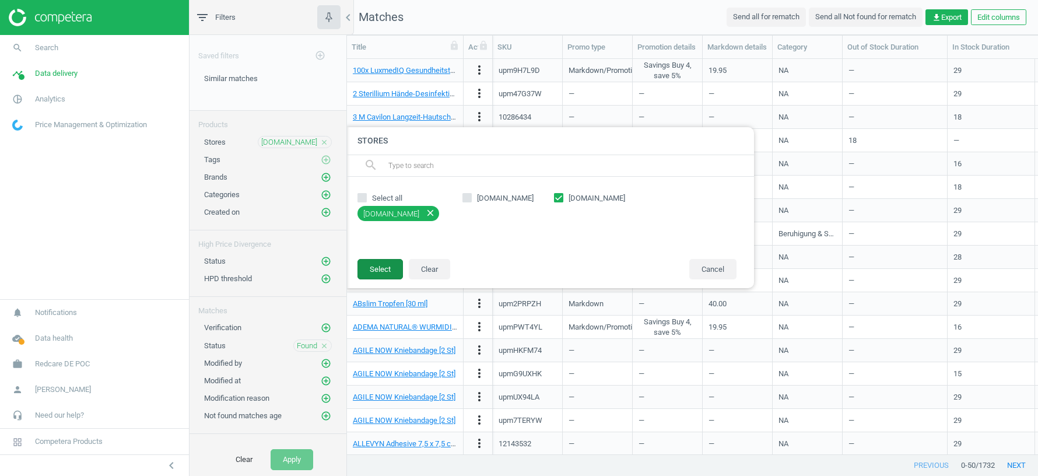
click at [389, 264] on button "Select" at bounding box center [379, 269] width 45 height 21
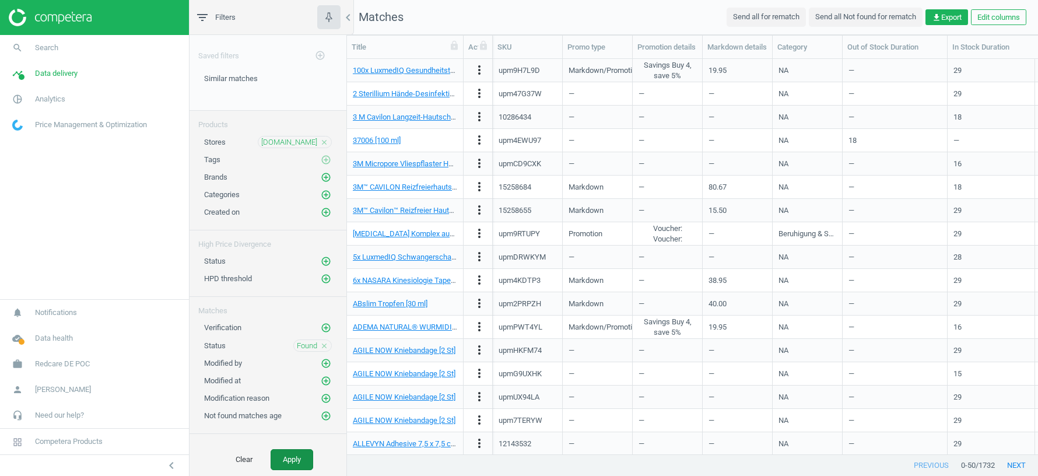
click at [286, 463] on button "Apply" at bounding box center [292, 459] width 43 height 21
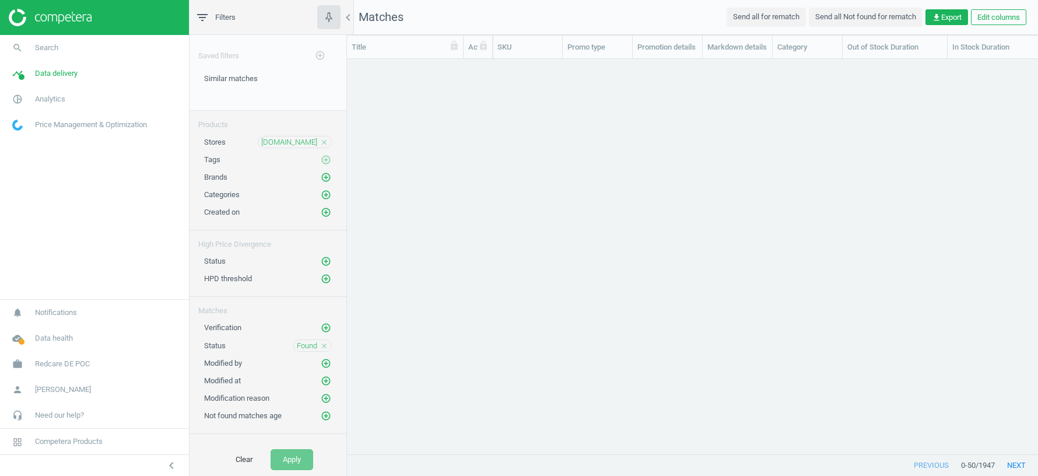
scroll to position [395, 691]
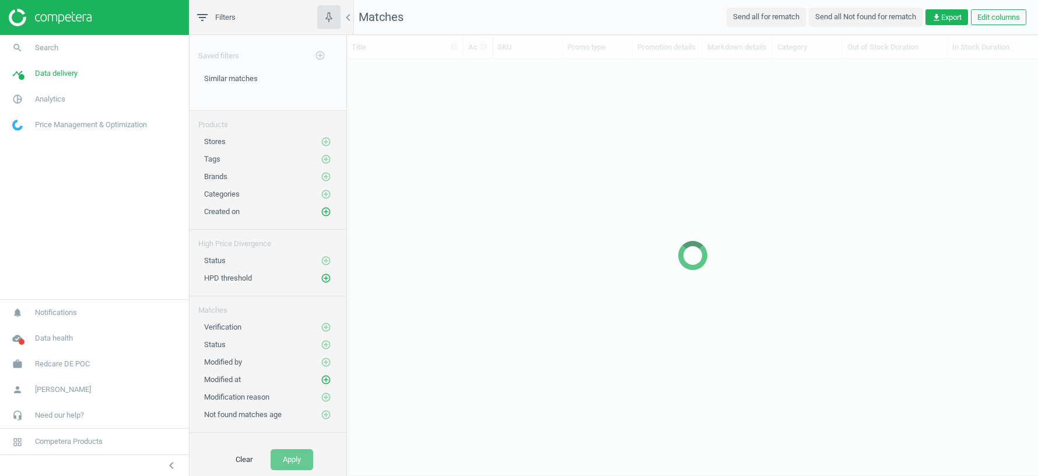
scroll to position [395, 691]
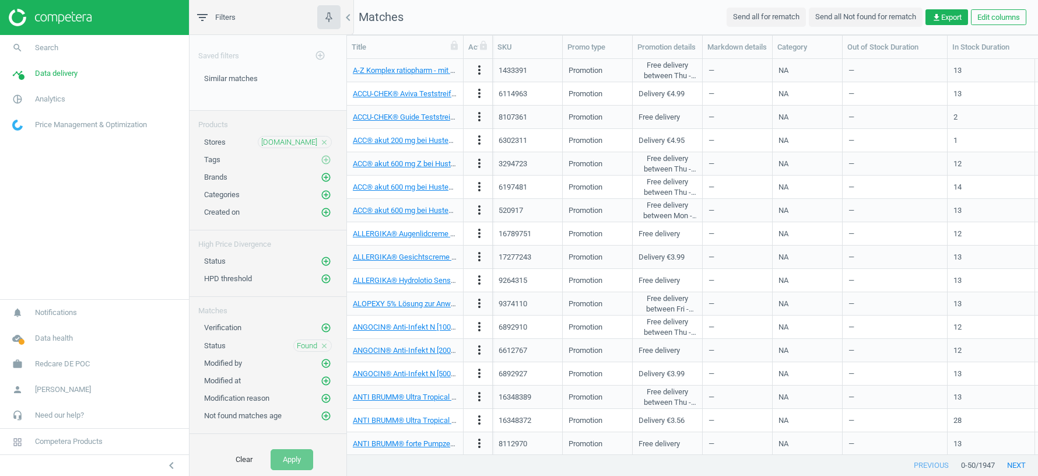
click at [323, 138] on icon "close" at bounding box center [324, 142] width 8 height 8
click at [290, 455] on button "Apply" at bounding box center [292, 459] width 43 height 21
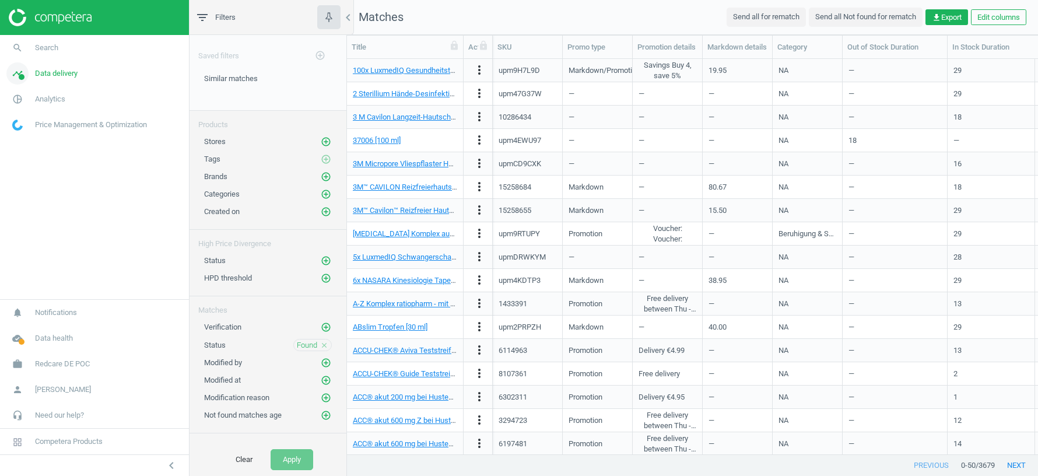
click at [62, 75] on span "Data delivery" at bounding box center [56, 73] width 43 height 10
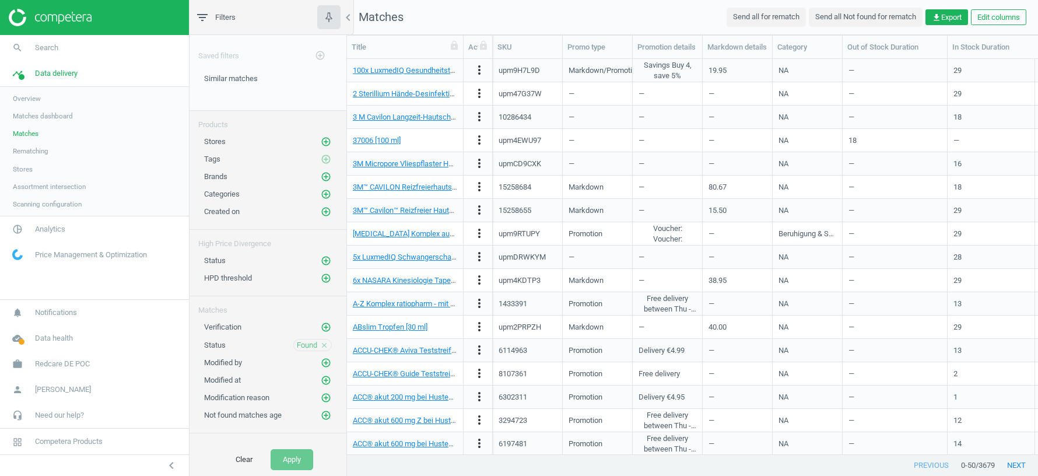
click at [47, 208] on span "Scanning configuration" at bounding box center [47, 203] width 69 height 9
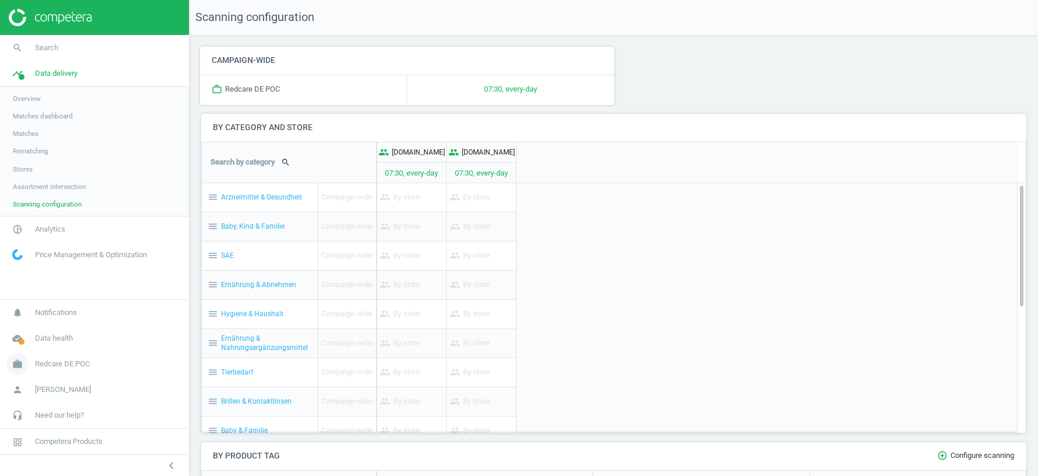
click at [62, 365] on span "Redcare DE POC" at bounding box center [62, 364] width 55 height 10
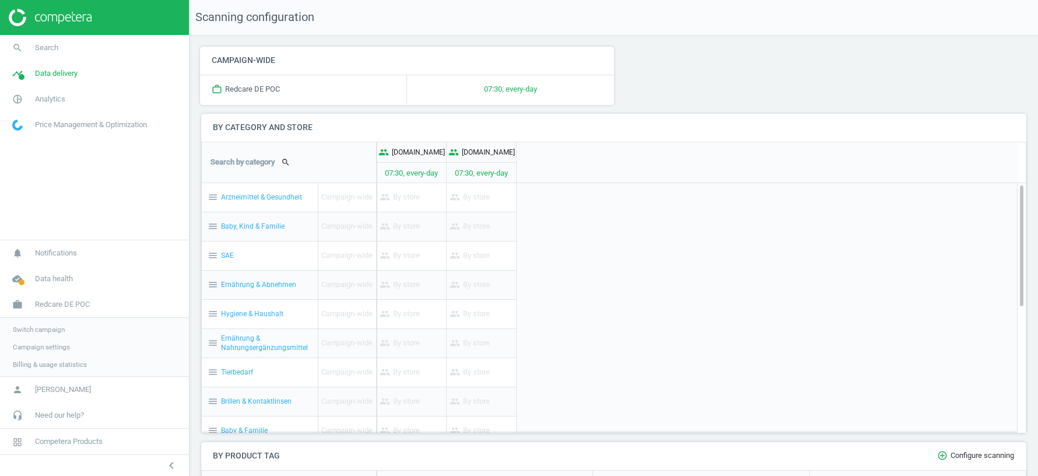
click at [33, 327] on span "Switch campaign" at bounding box center [39, 329] width 52 height 9
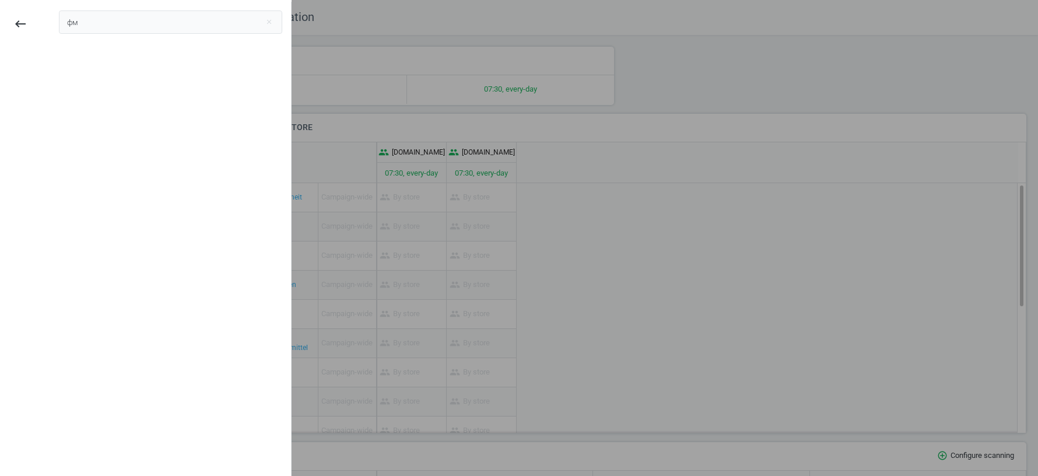
type input "ф"
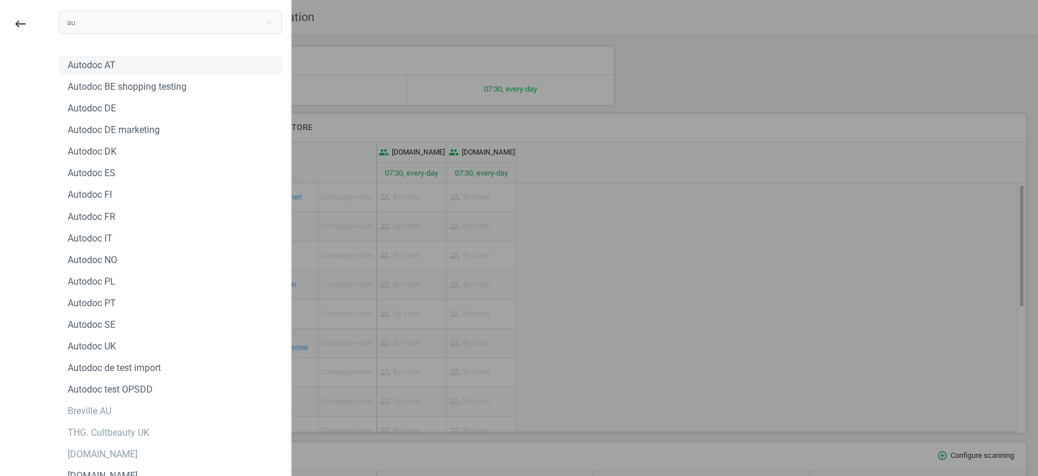
click at [83, 63] on div "Autodoc AT" at bounding box center [92, 65] width 48 height 13
click at [99, 21] on input "au" at bounding box center [170, 21] width 223 height 23
type input "a"
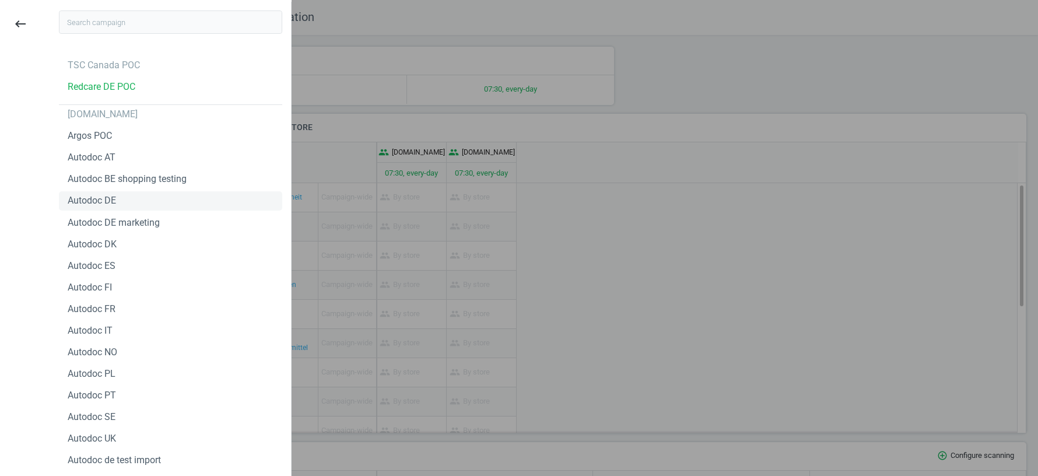
click at [90, 205] on div "Autodoc DE" at bounding box center [92, 200] width 48 height 13
